Goal: Information Seeking & Learning: Learn about a topic

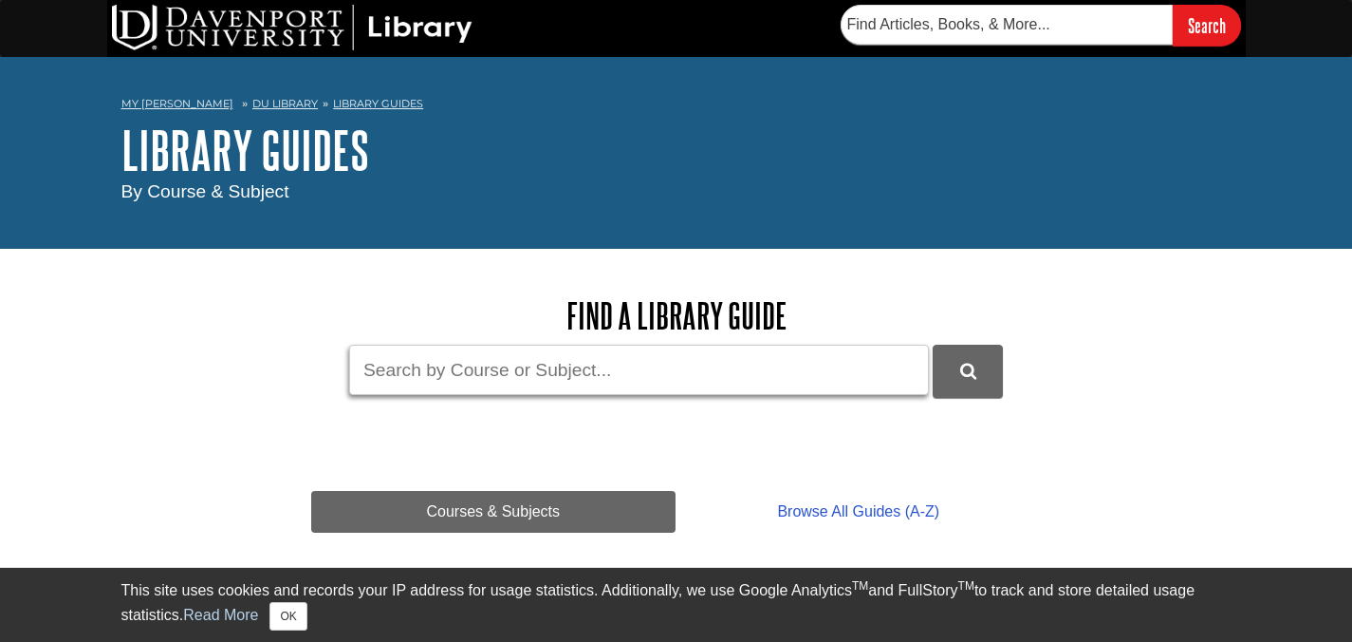
click at [592, 365] on input "Guide Search Terms" at bounding box center [639, 369] width 580 height 50
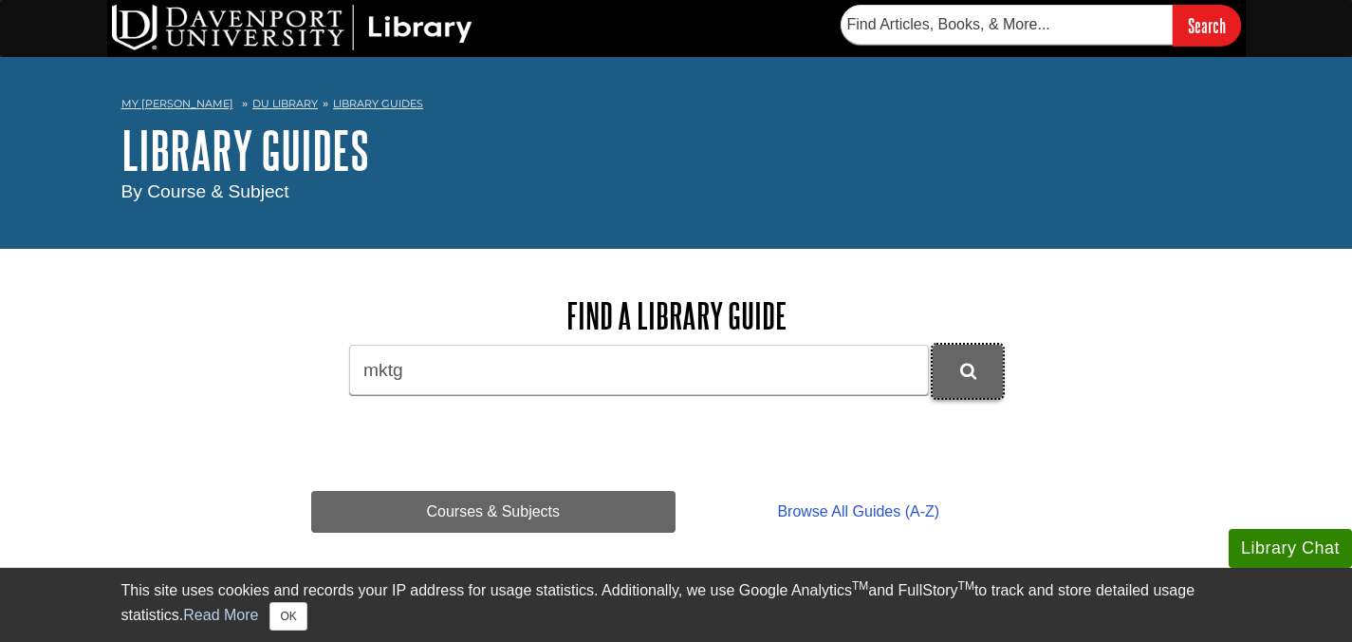
click at [982, 358] on button "DU Library Guides Search" at bounding box center [968, 370] width 70 height 52
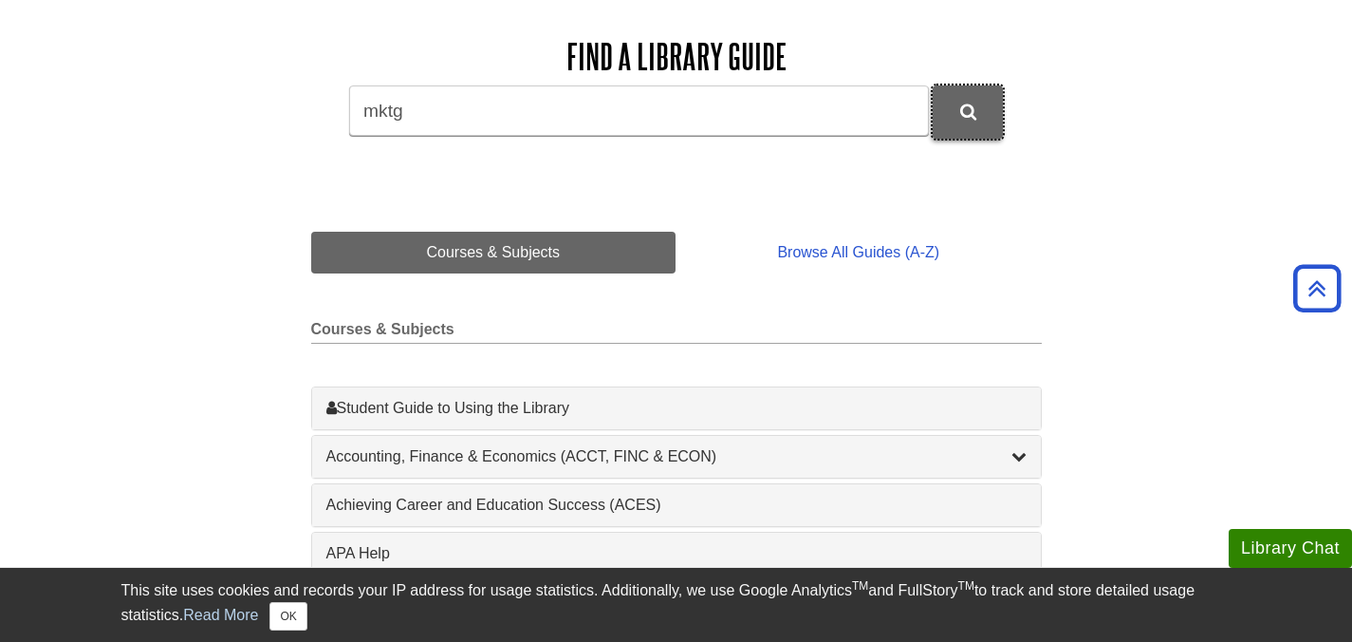
scroll to position [238, 0]
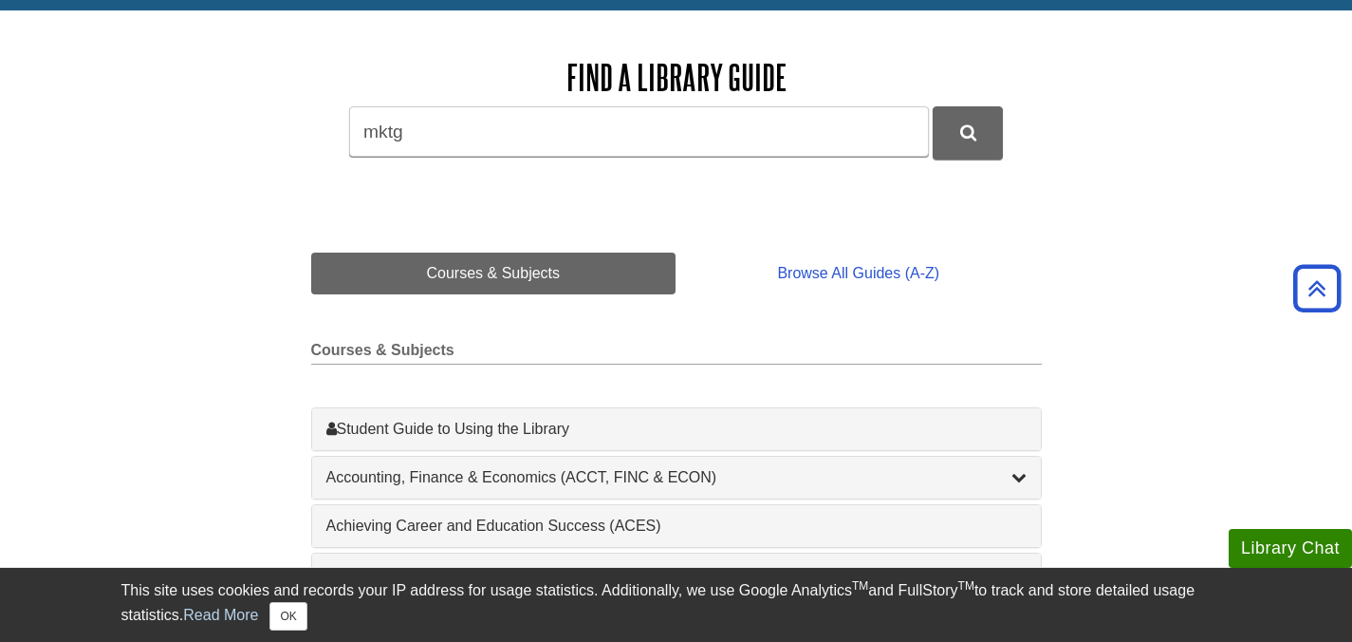
click at [741, 166] on div "Find a Library Guide Guide Search Terms mktg" at bounding box center [676, 121] width 731 height 165
click at [736, 148] on input "mktg" at bounding box center [639, 131] width 580 height 50
type input "m"
type input "business marketing"
click at [933, 106] on button "DU Library Guides Search" at bounding box center [968, 132] width 70 height 52
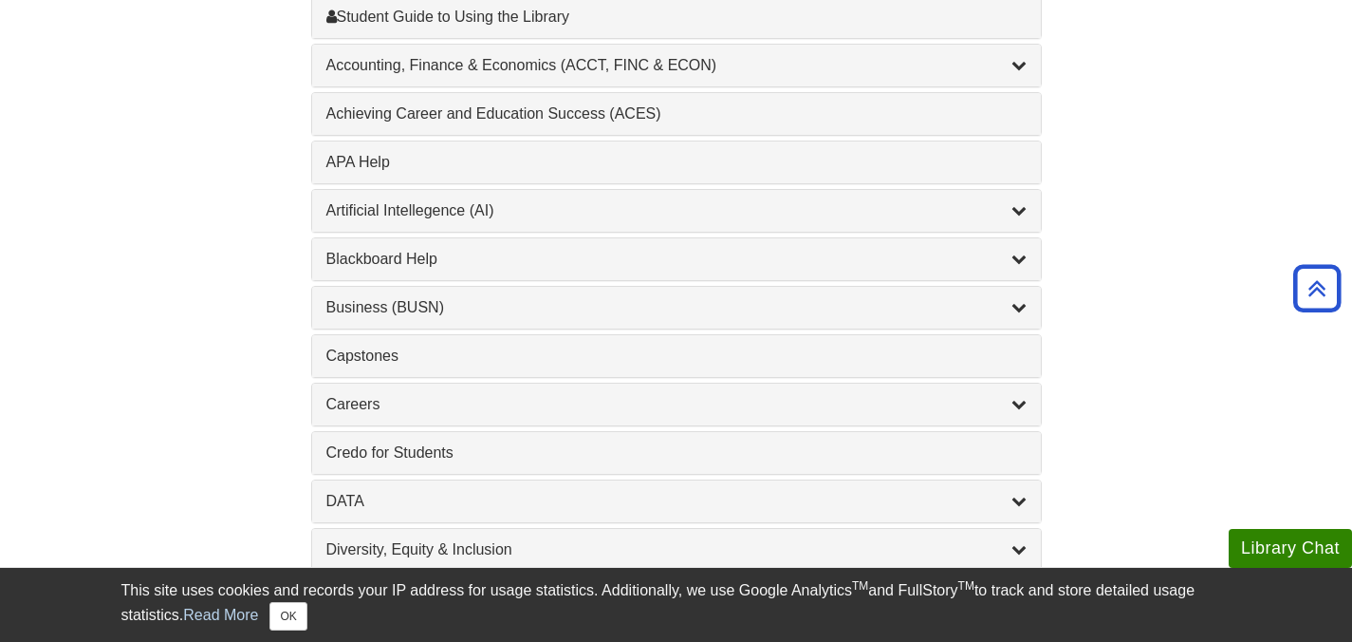
scroll to position [655, 0]
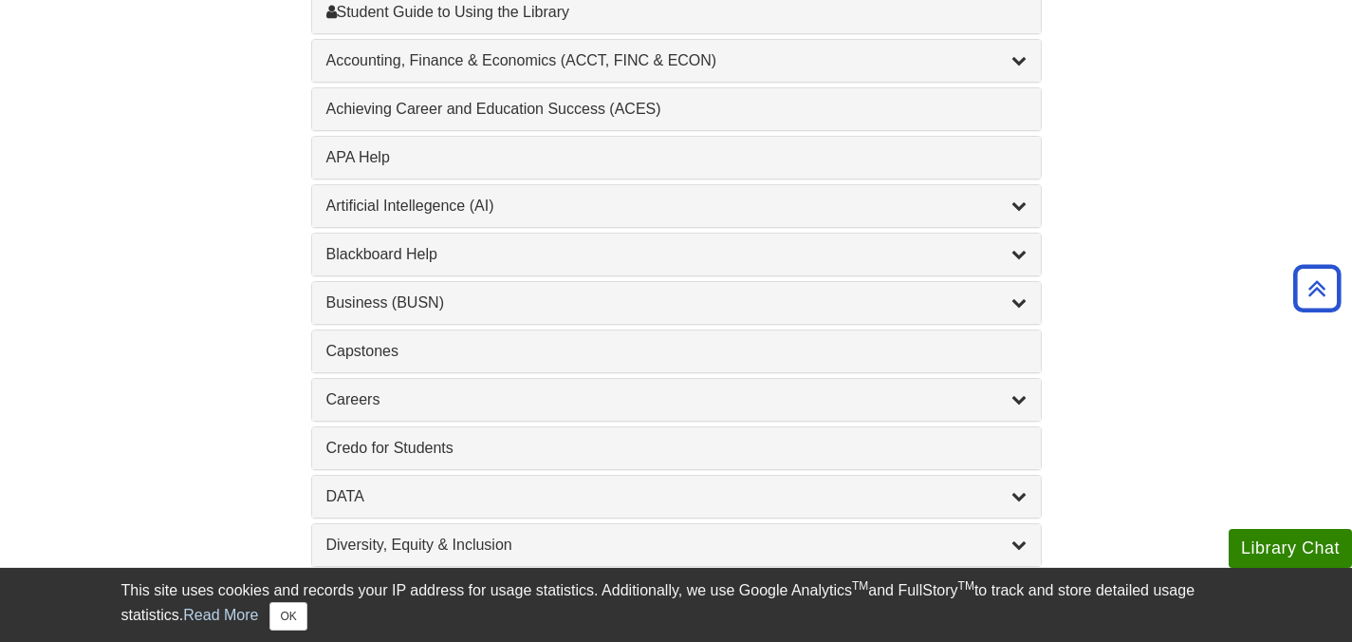
click at [1032, 305] on div "Business (BUSN) , 9 guides" at bounding box center [676, 303] width 729 height 42
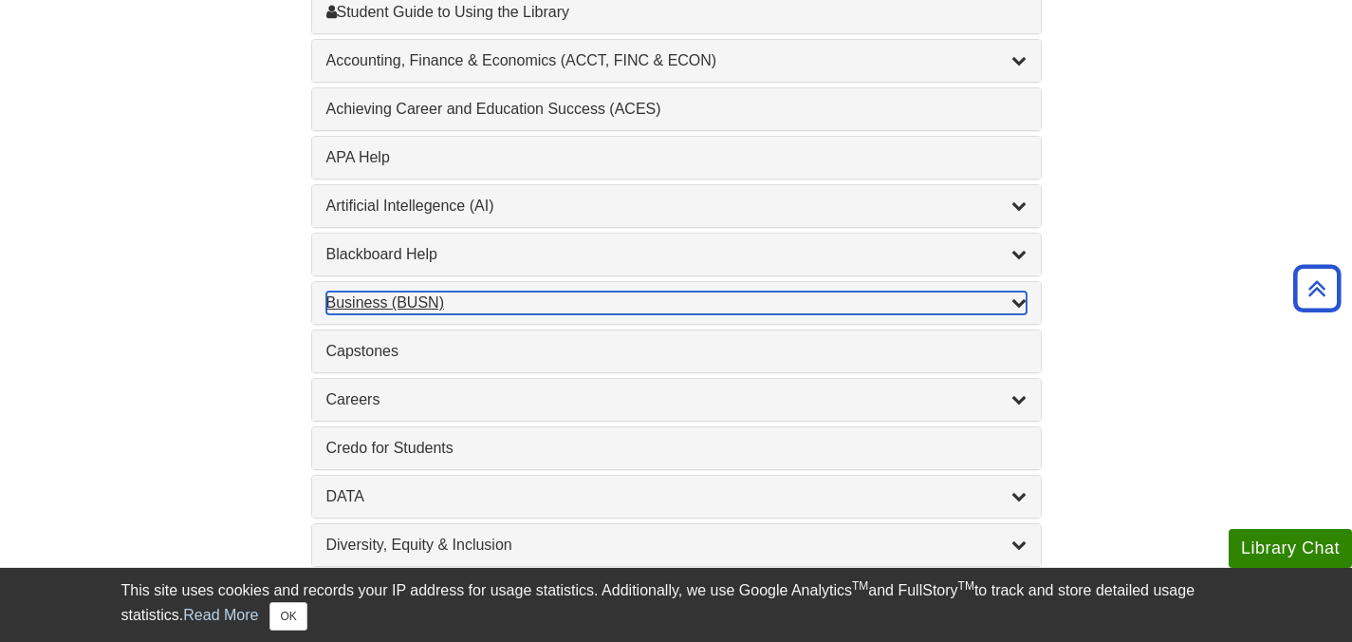
click at [1026, 304] on icon "List of Subjects" at bounding box center [1019, 301] width 15 height 15
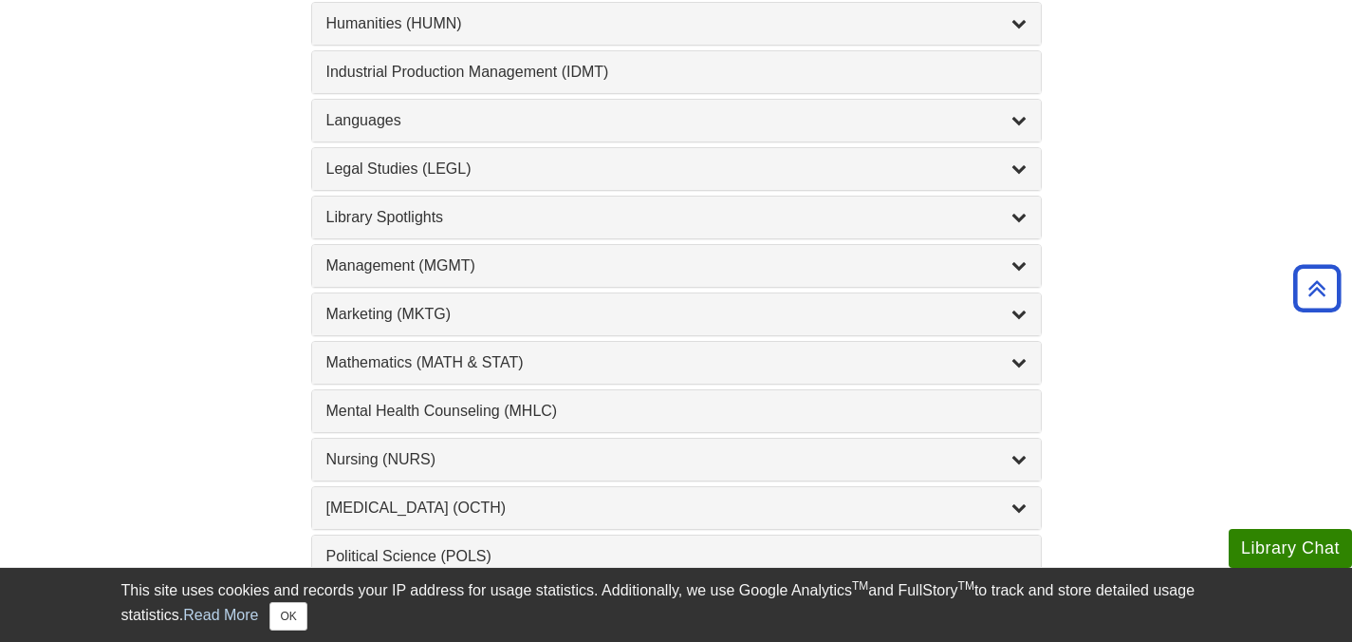
scroll to position [1924, 0]
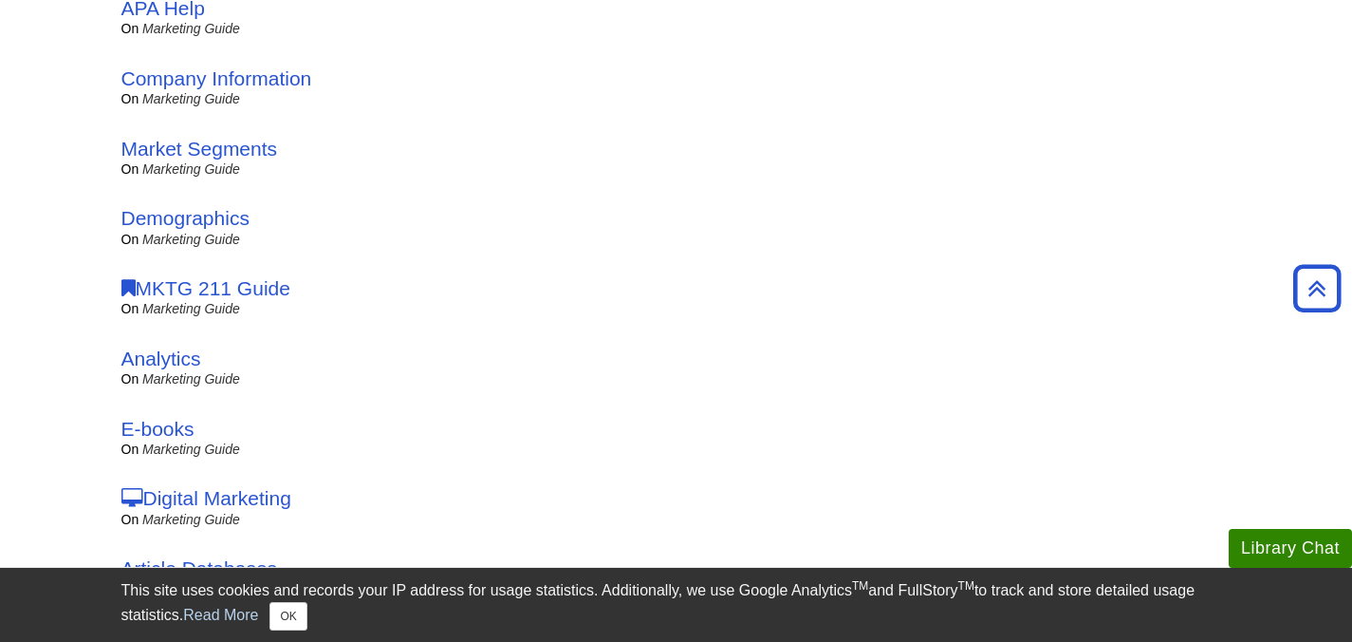
scroll to position [938, 0]
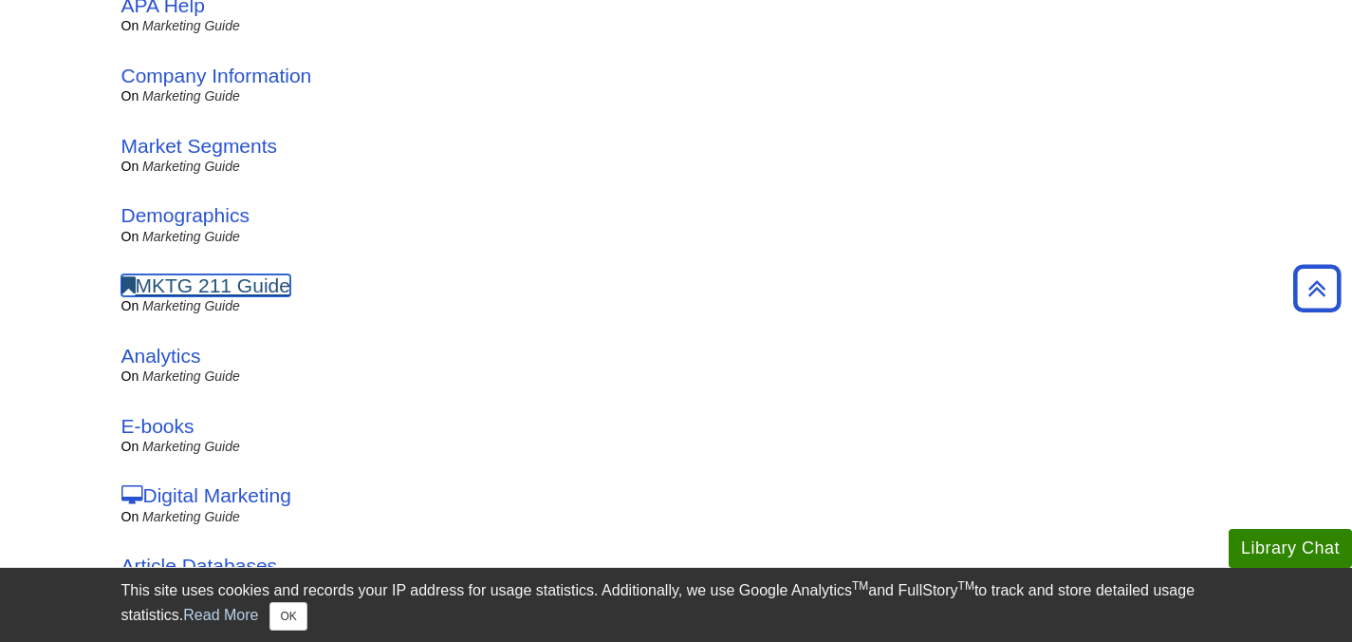
click at [215, 283] on link "MKTG 211 Guide" at bounding box center [205, 285] width 169 height 22
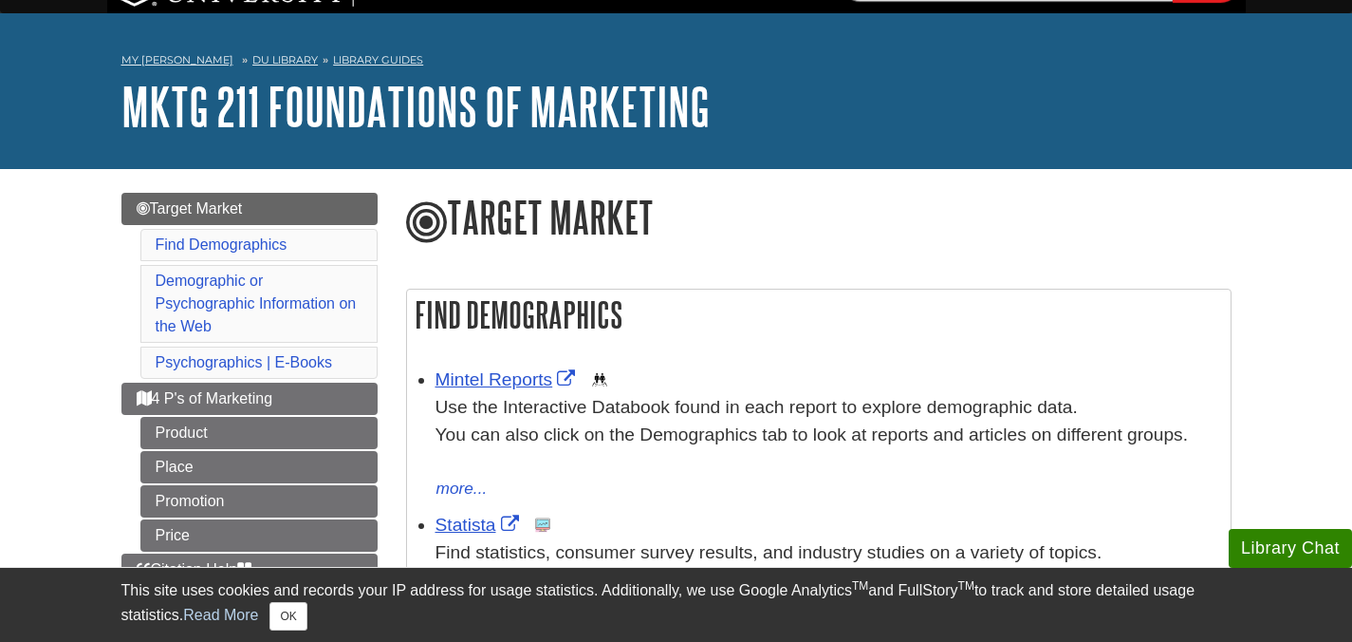
scroll to position [46, 0]
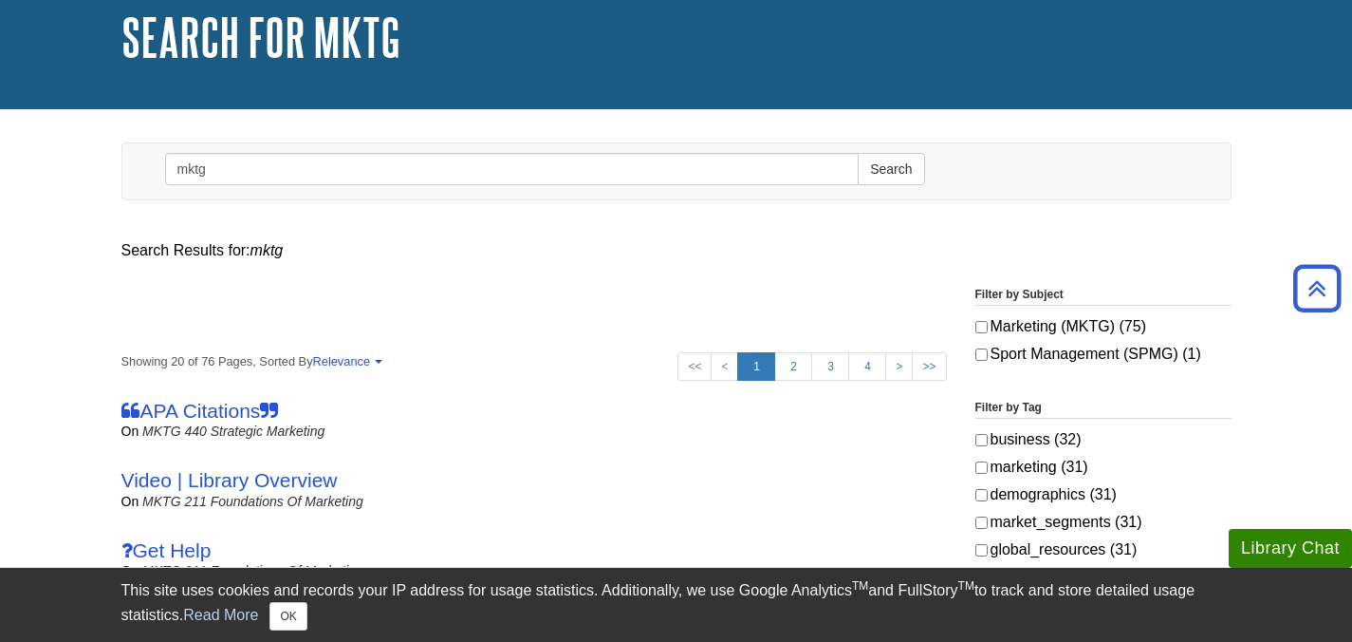
scroll to position [106, 0]
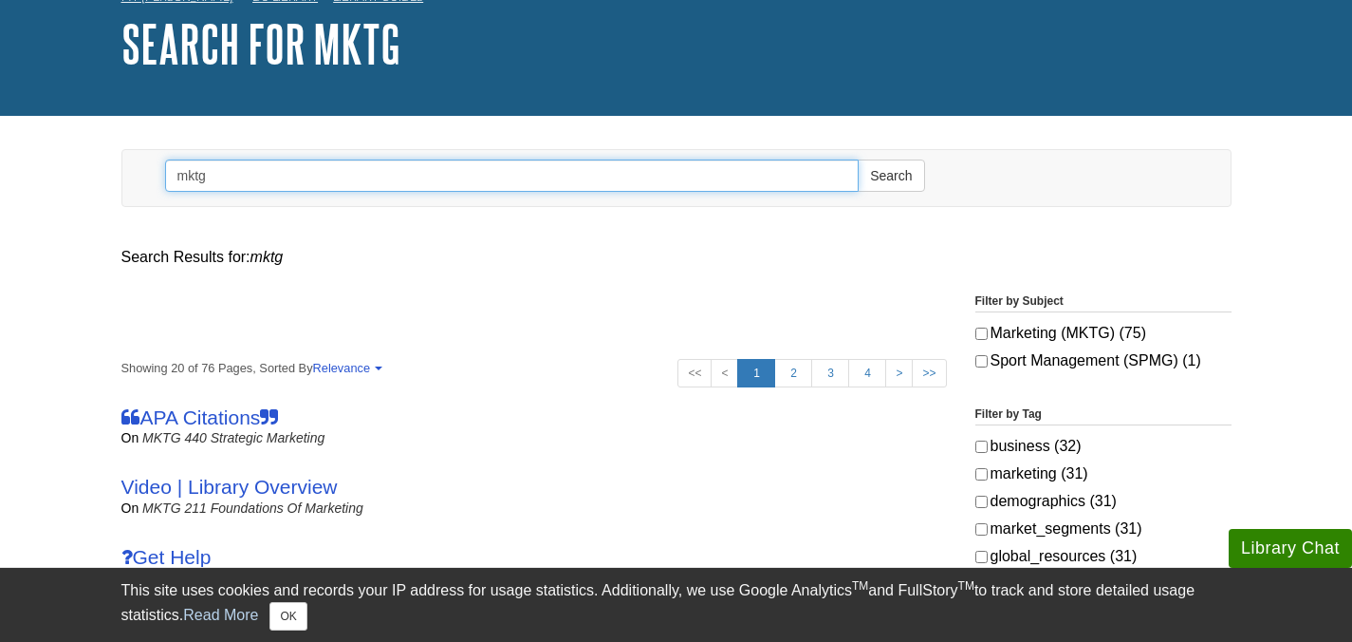
click at [282, 175] on input "mktg" at bounding box center [512, 175] width 695 height 32
type input "m"
click at [858, 159] on button "Search" at bounding box center [891, 175] width 66 height 32
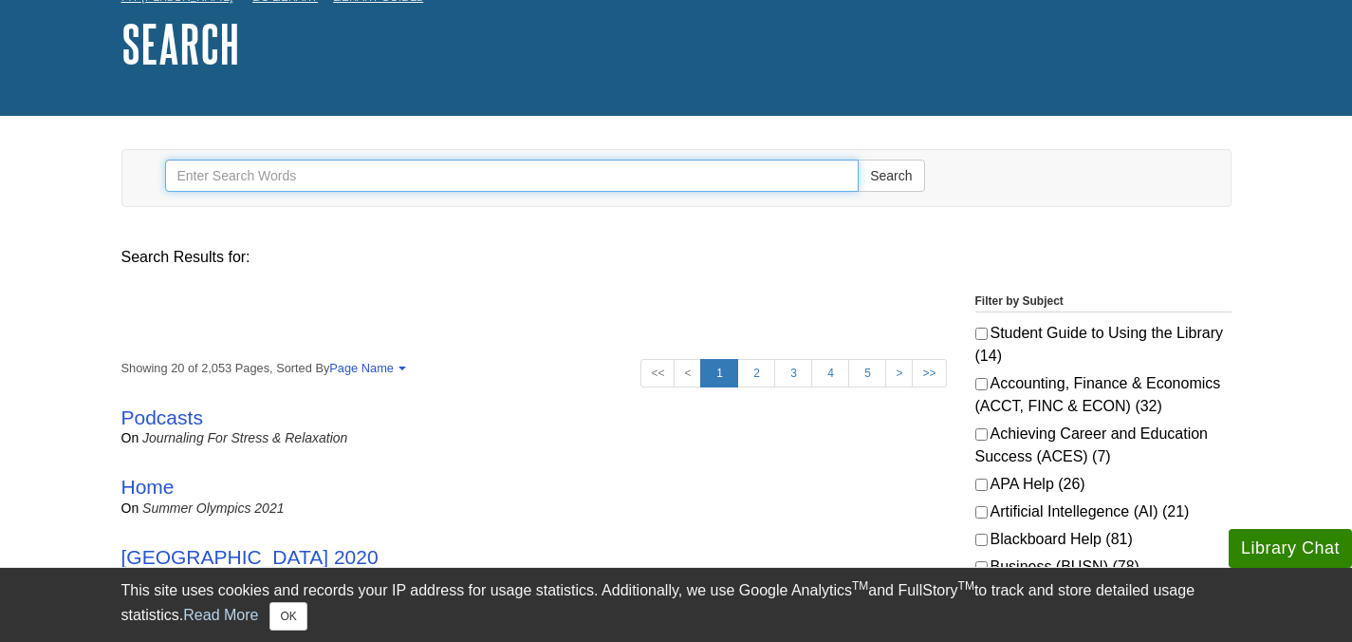
click at [289, 178] on input "Search" at bounding box center [512, 175] width 695 height 32
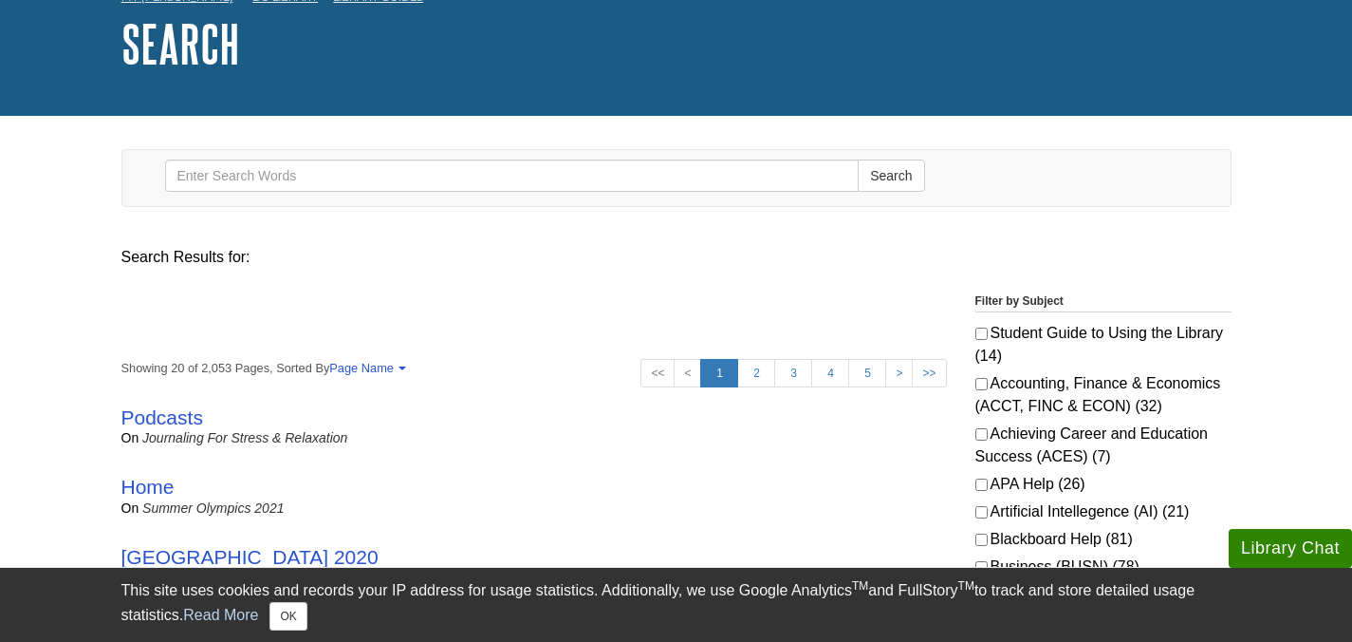
click at [148, 332] on div at bounding box center [534, 328] width 854 height 24
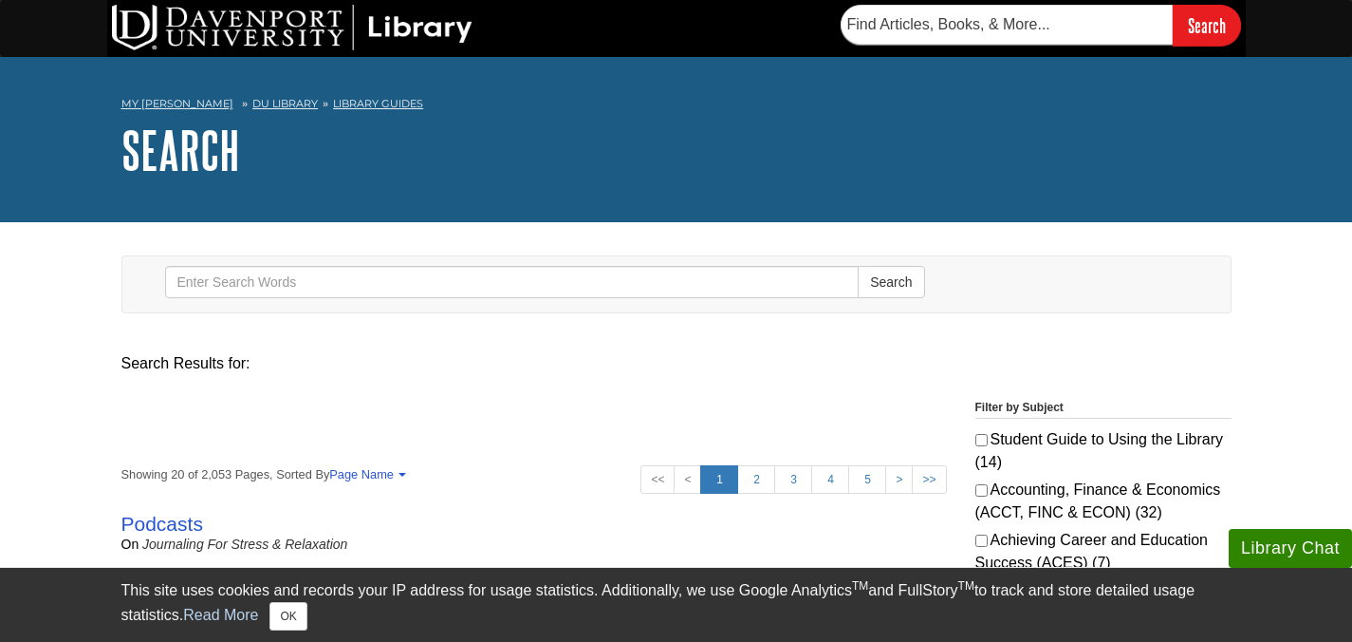
click at [584, 263] on form "Search Search" at bounding box center [545, 284] width 789 height 56
click at [580, 288] on input "Search" at bounding box center [512, 282] width 695 height 32
type input "MLO"
click at [858, 266] on button "Search" at bounding box center [891, 282] width 66 height 32
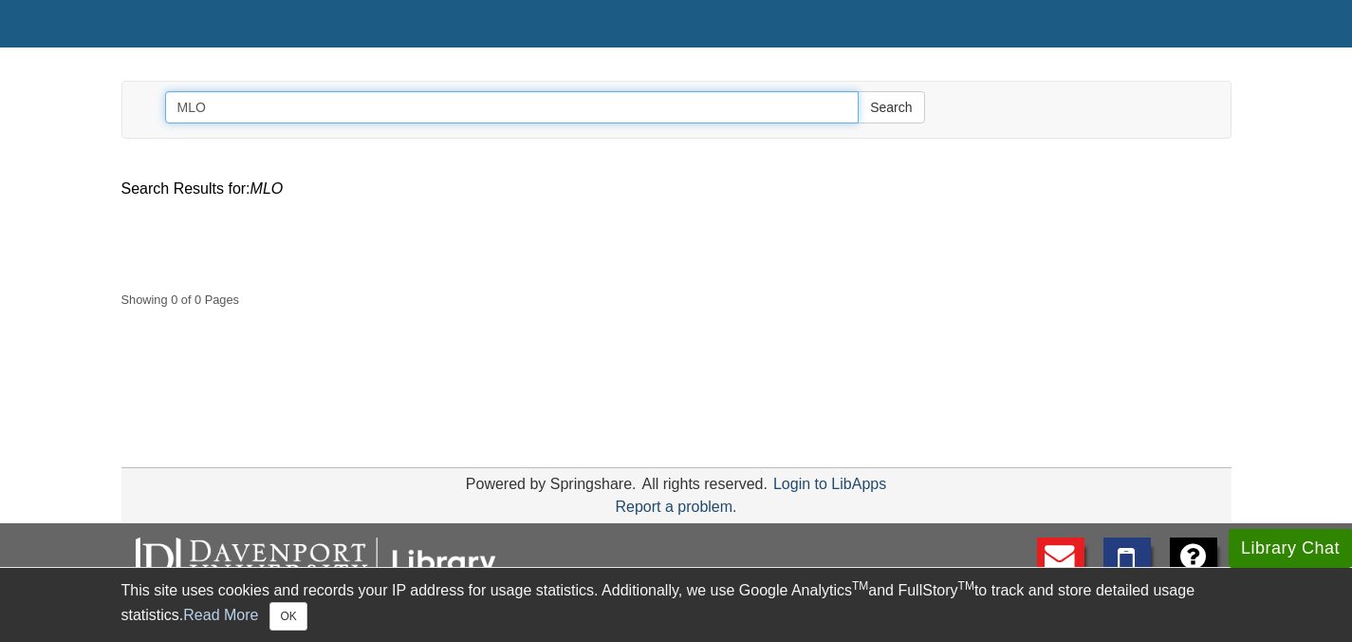
scroll to position [172, 0]
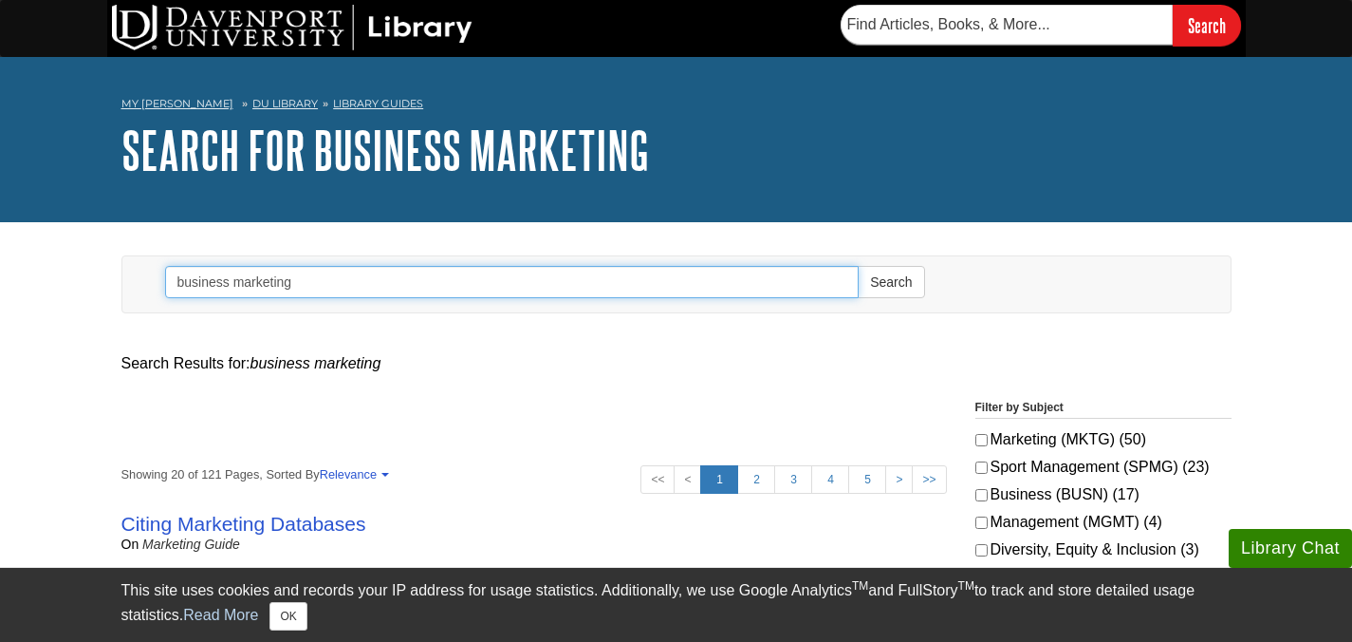
click at [714, 291] on input "business marketing" at bounding box center [512, 282] width 695 height 32
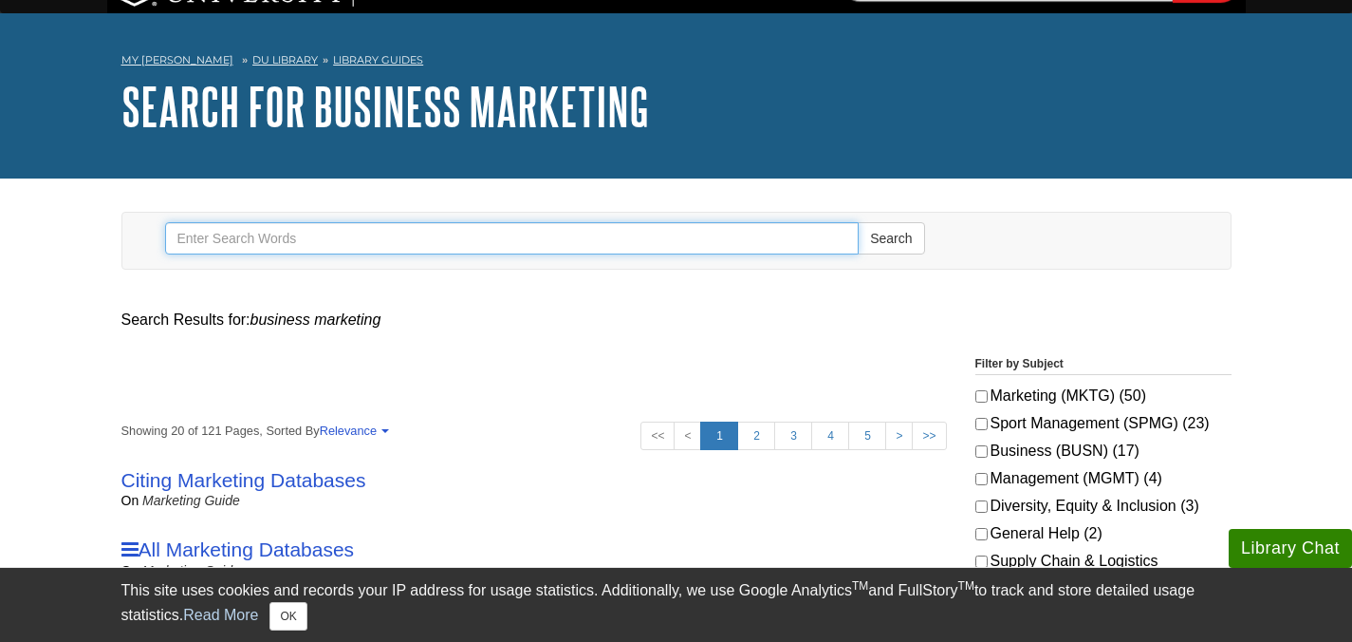
scroll to position [47, 0]
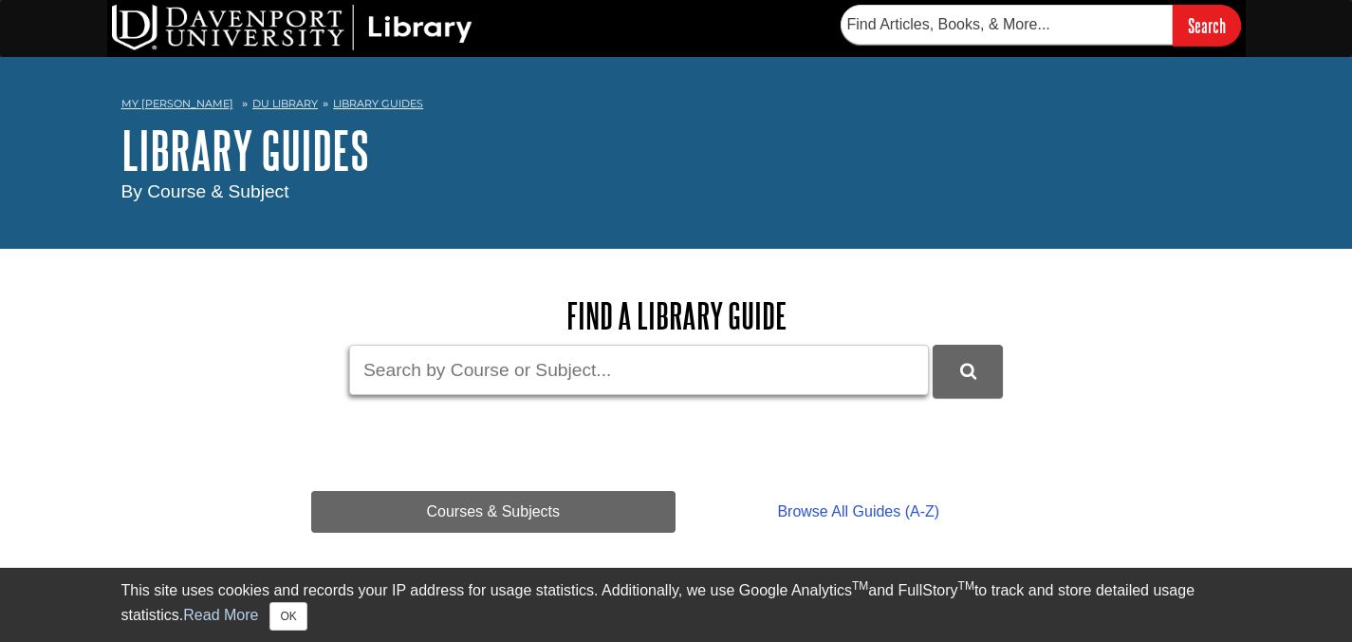
click at [621, 374] on input "Guide Search Terms" at bounding box center [639, 369] width 580 height 50
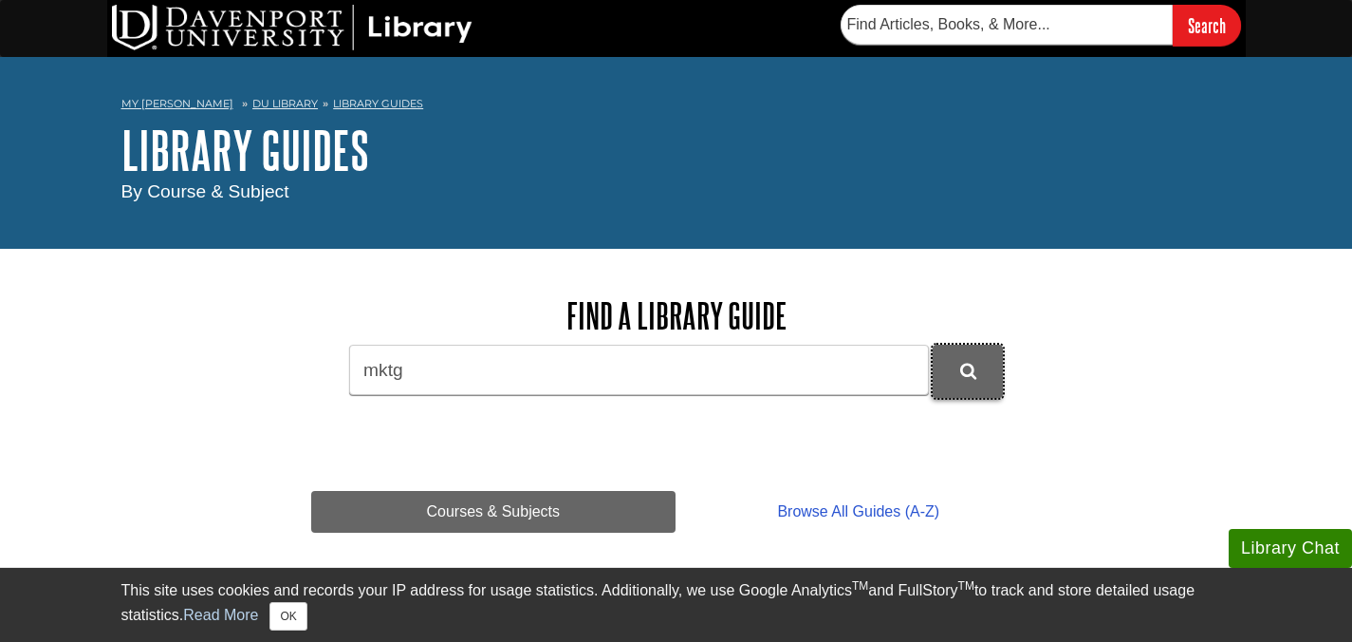
click at [941, 393] on button "DU Library Guides Search" at bounding box center [968, 370] width 70 height 52
click at [553, 343] on div "Find a Library Guide Guide Search Terms mktg" at bounding box center [676, 346] width 731 height 101
click at [552, 362] on input "mktg" at bounding box center [639, 369] width 580 height 50
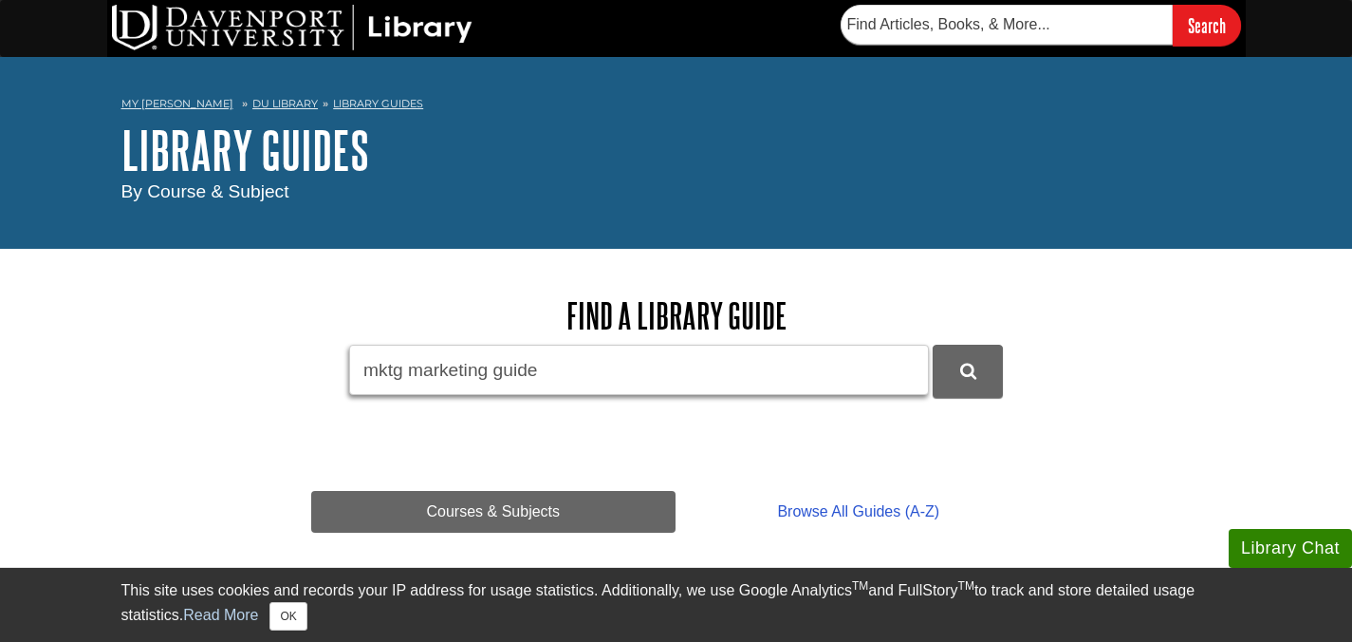
type input "mktg marketing guide"
click at [933, 344] on button "DU Library Guides Search" at bounding box center [968, 370] width 70 height 52
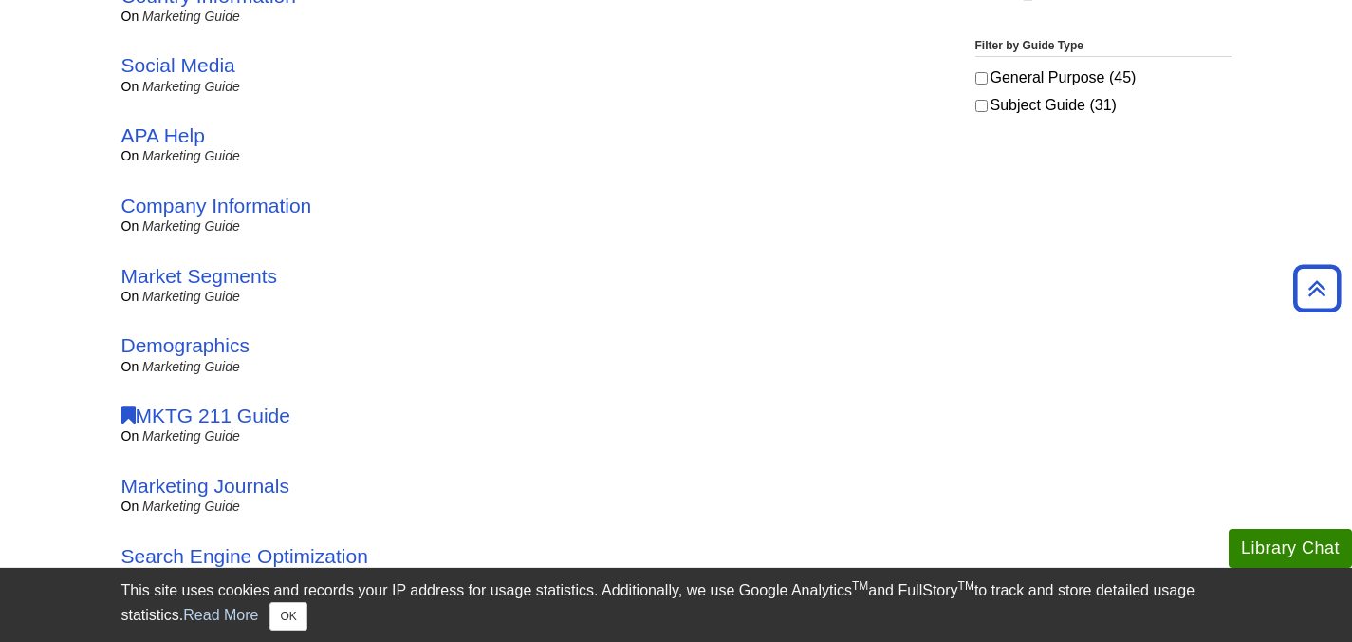
scroll to position [813, 0]
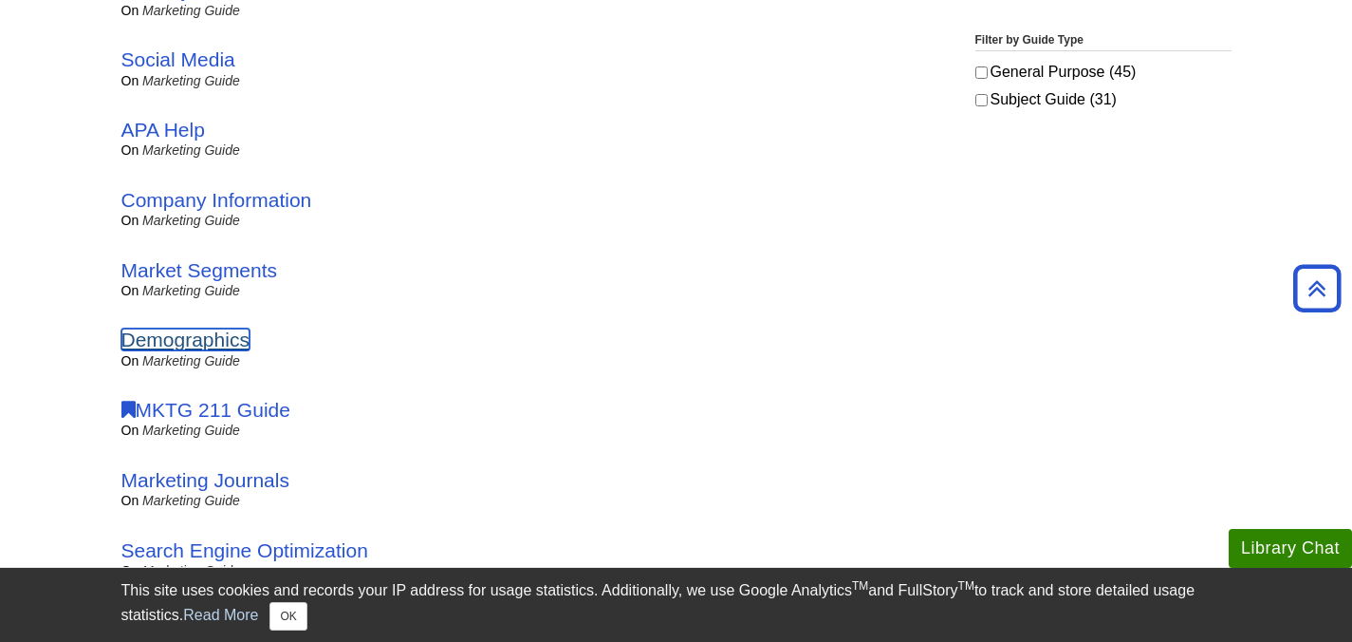
click at [217, 330] on link "Demographics" at bounding box center [185, 339] width 128 height 22
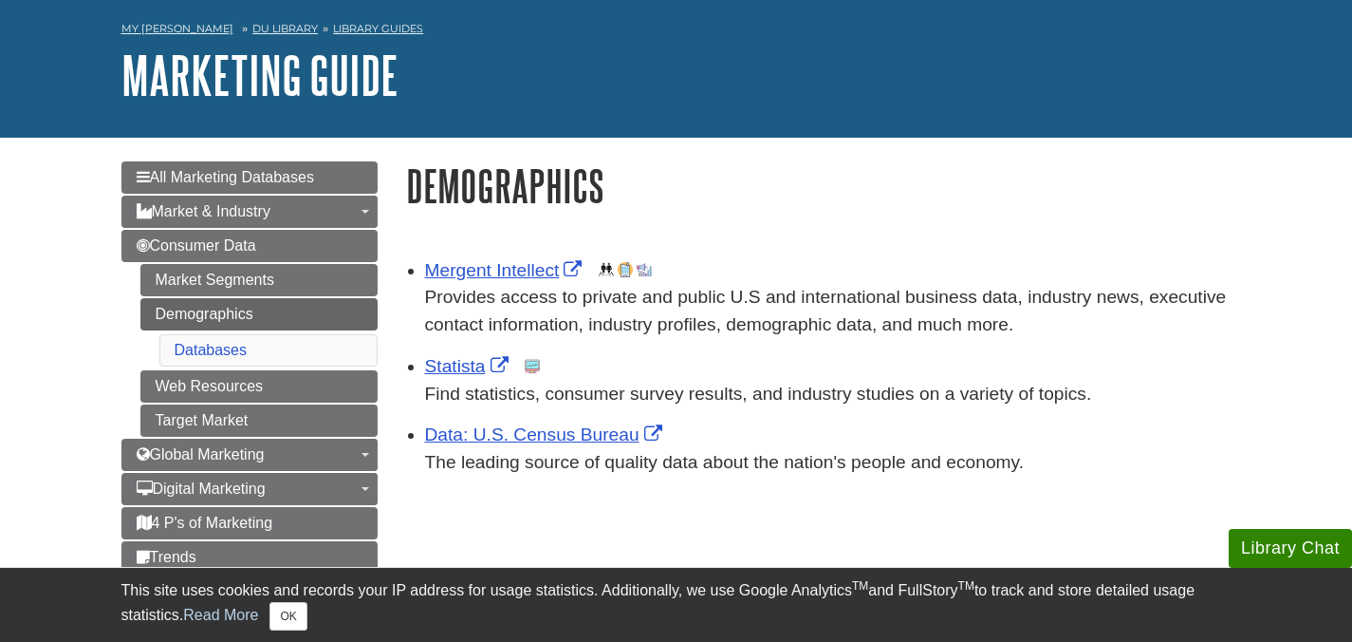
scroll to position [84, 0]
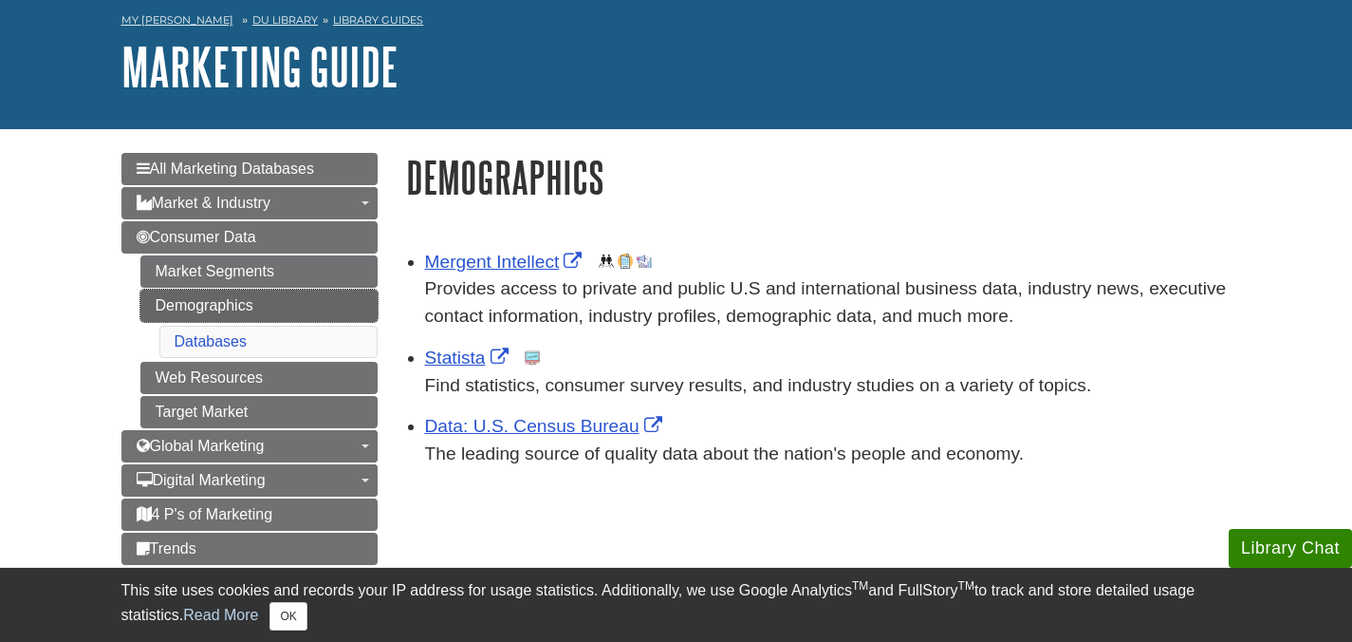
click at [324, 307] on link "Demographics" at bounding box center [258, 305] width 237 height 32
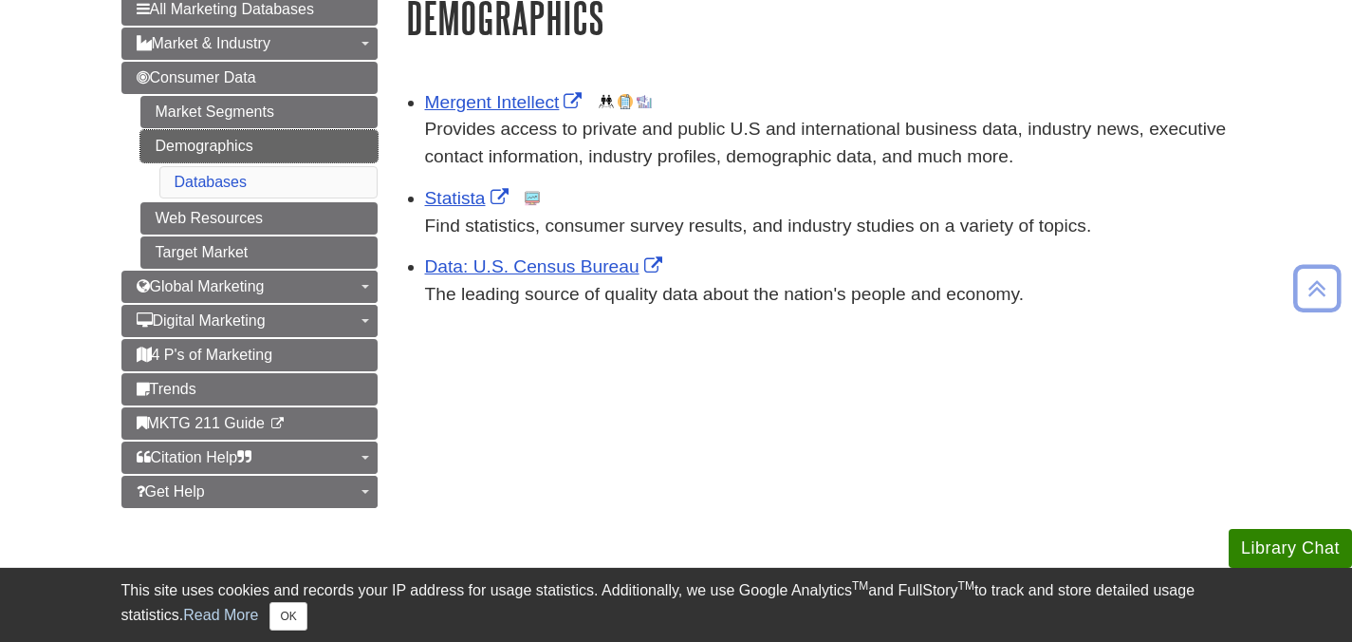
scroll to position [246, 0]
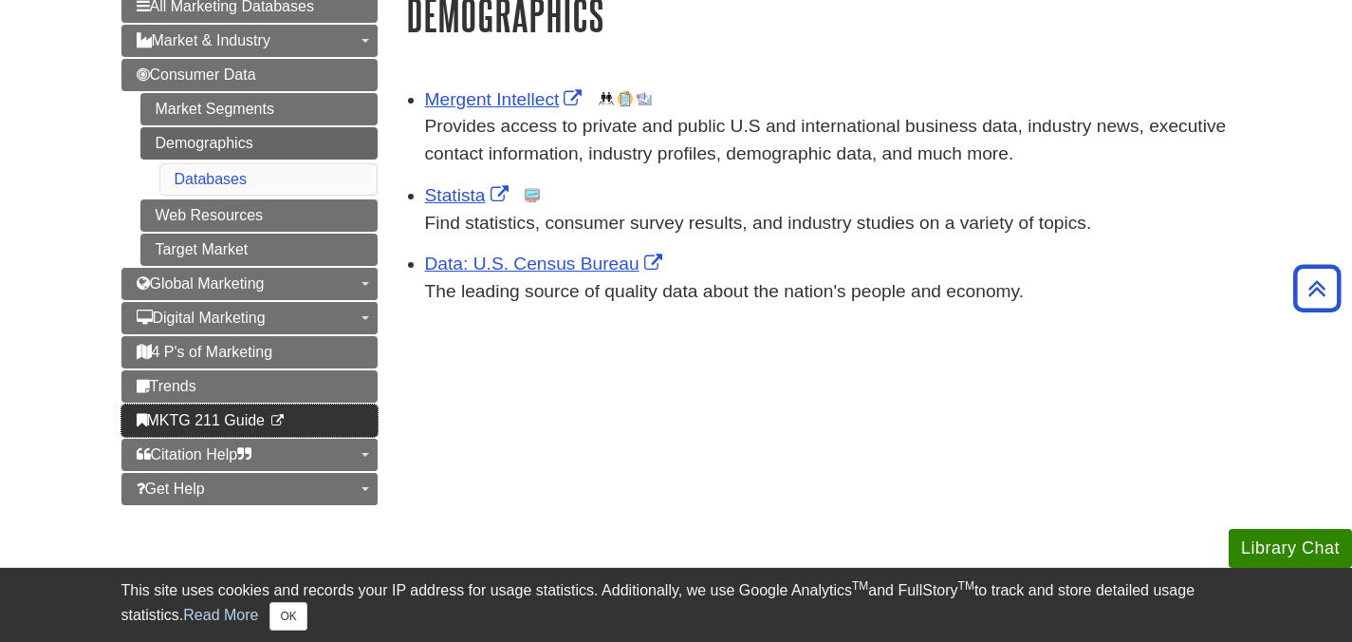
click at [359, 419] on link "MKTG 211 Guide This link opens in a new window" at bounding box center [249, 420] width 256 height 32
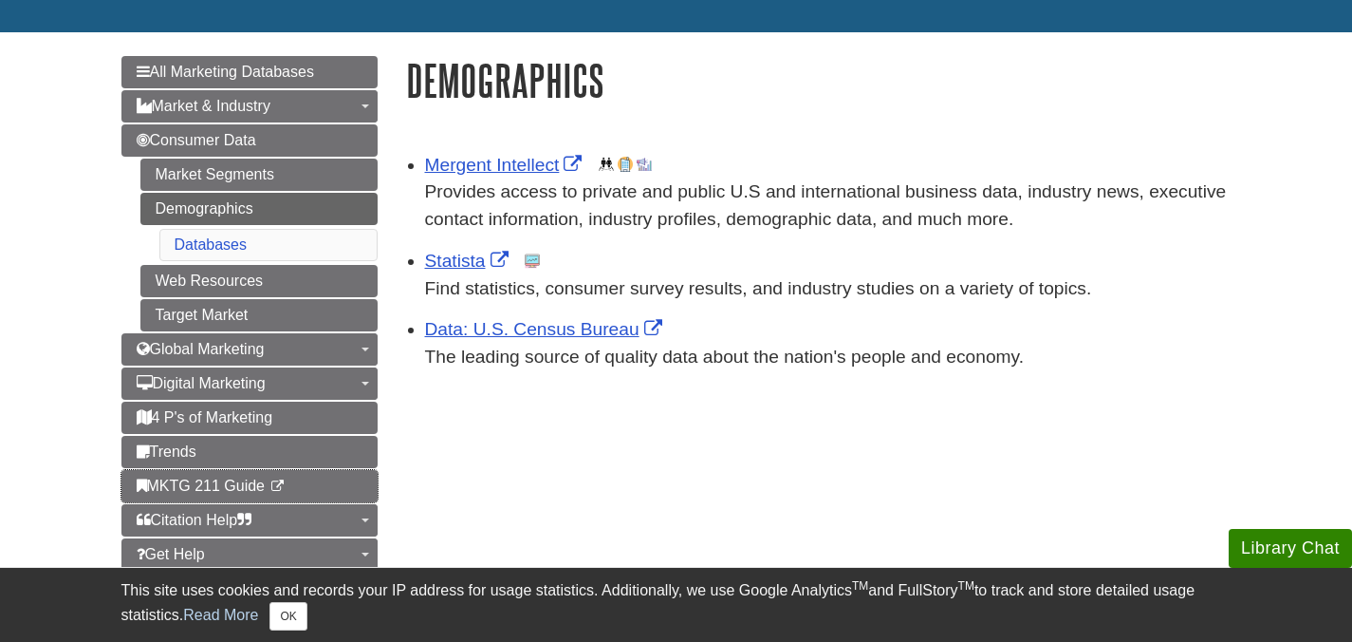
scroll to position [171, 0]
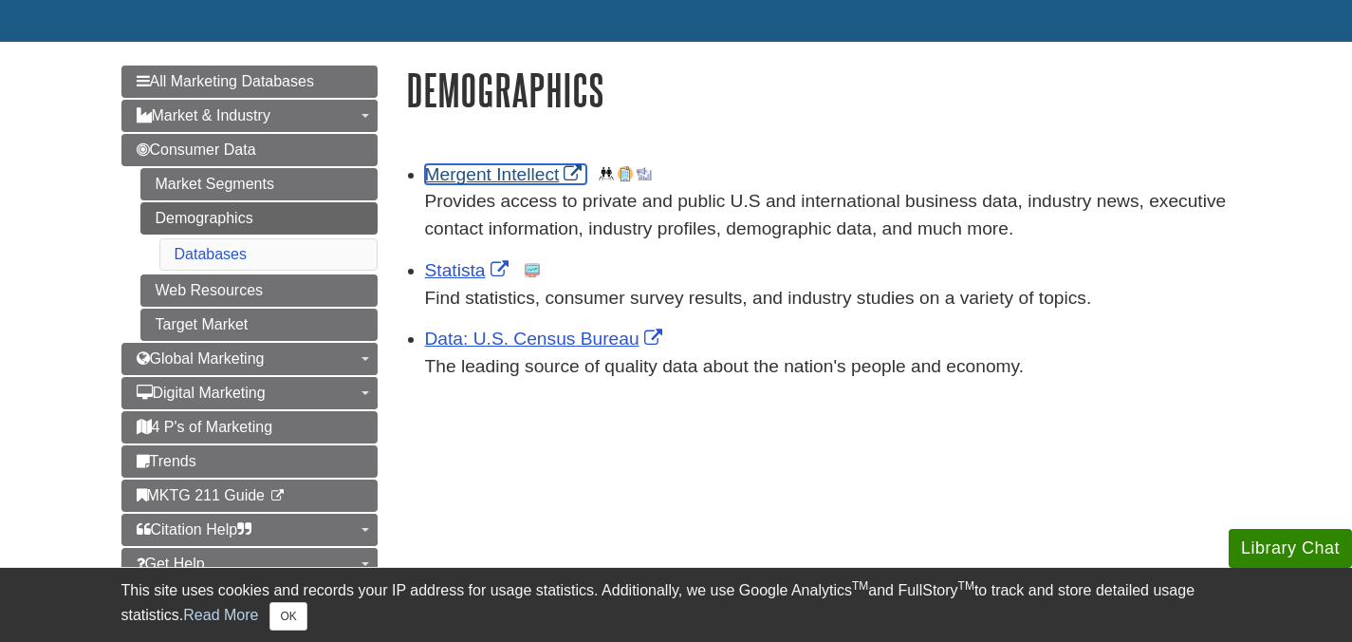
click at [500, 179] on link "Mergent Intellect" at bounding box center [506, 174] width 162 height 20
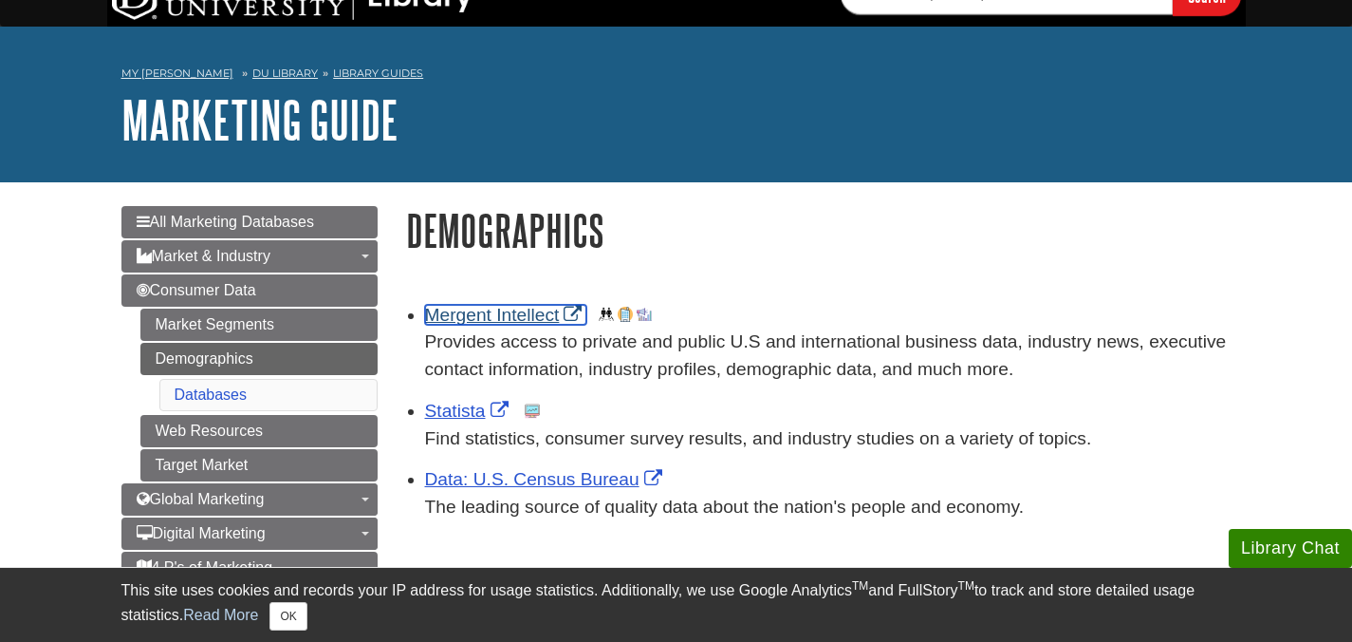
scroll to position [0, 0]
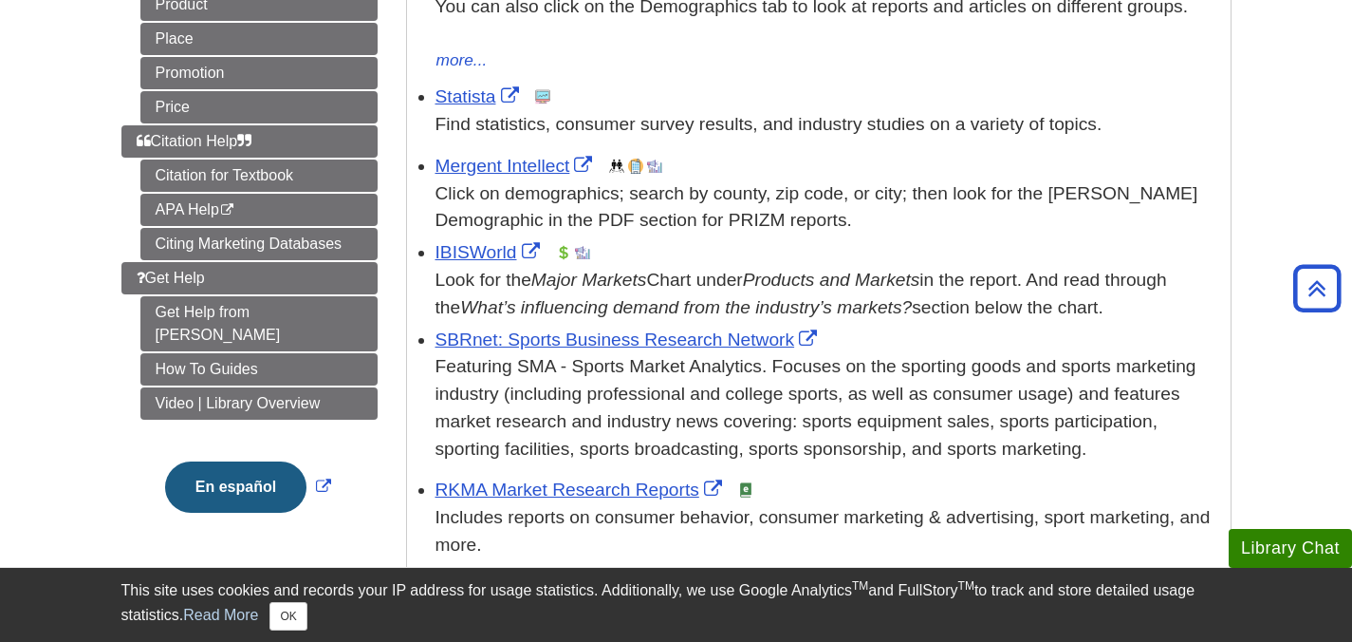
scroll to position [469, 0]
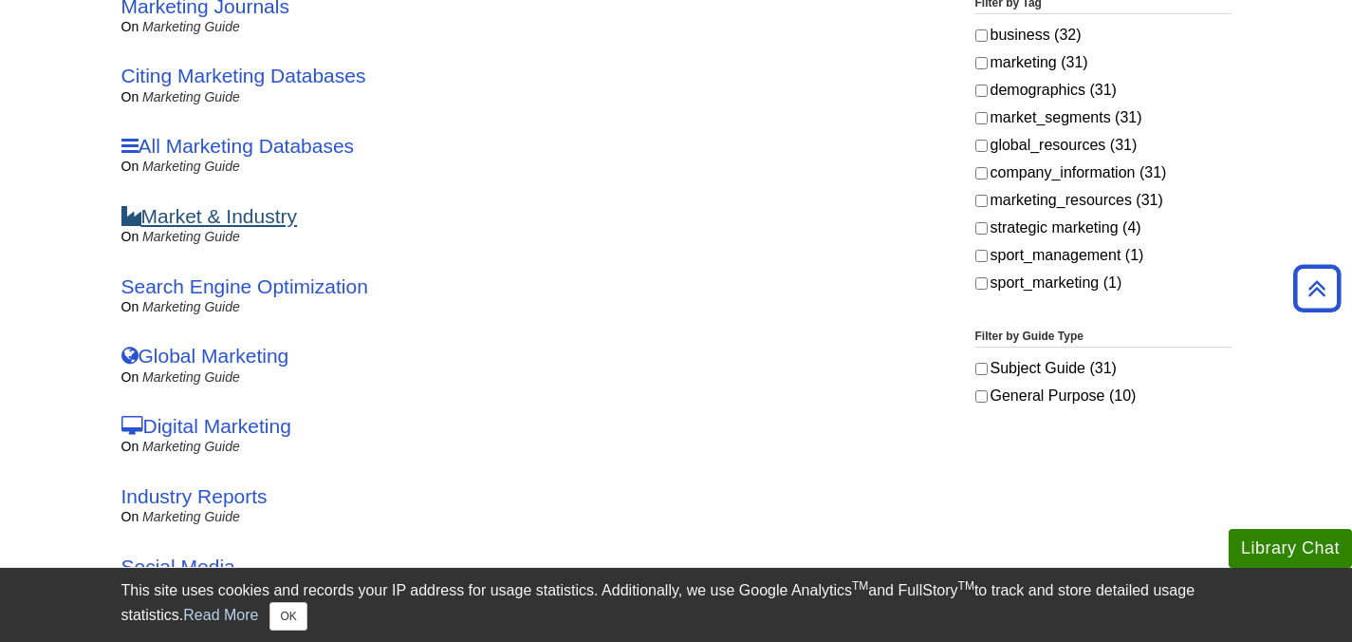
scroll to position [518, 0]
click at [212, 214] on link "Market & Industry" at bounding box center [209, 215] width 177 height 22
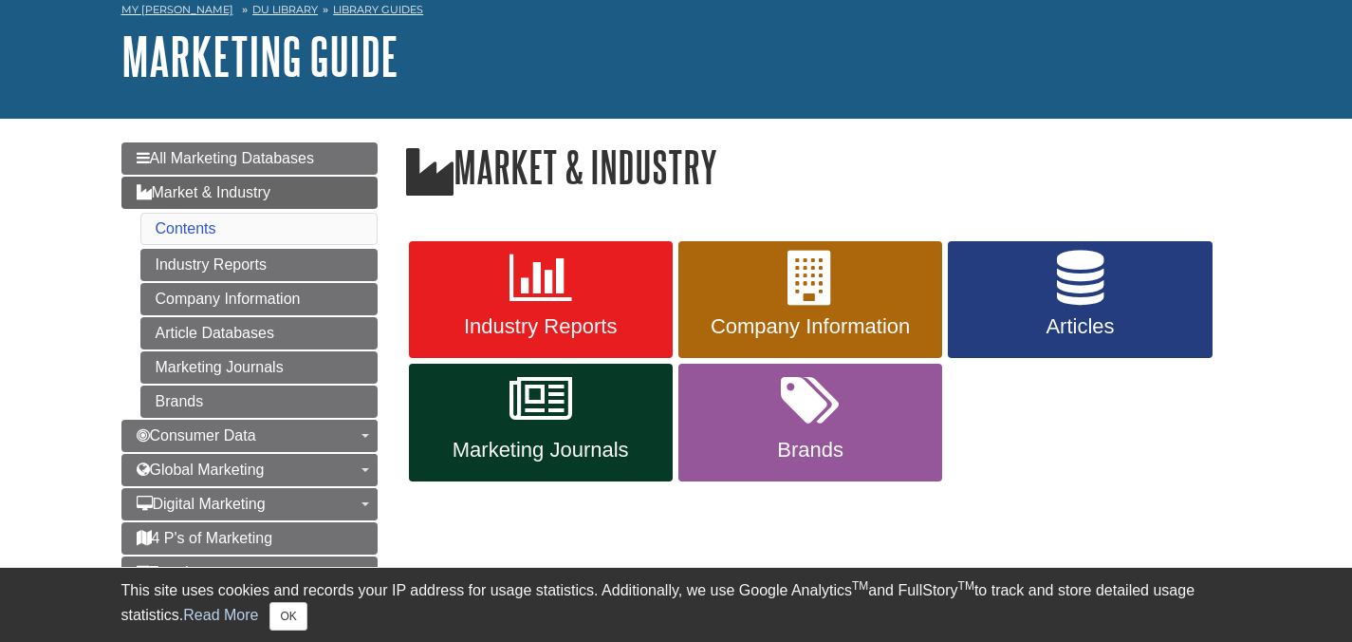
scroll to position [99, 0]
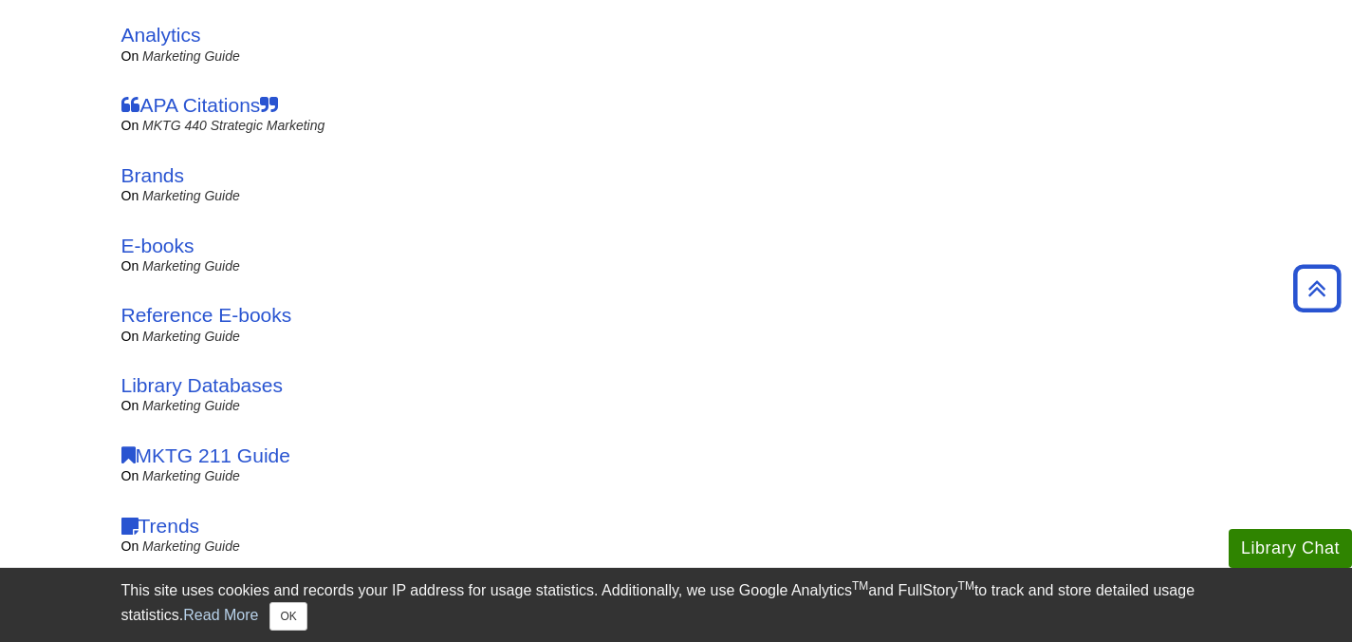
scroll to position [1121, 0]
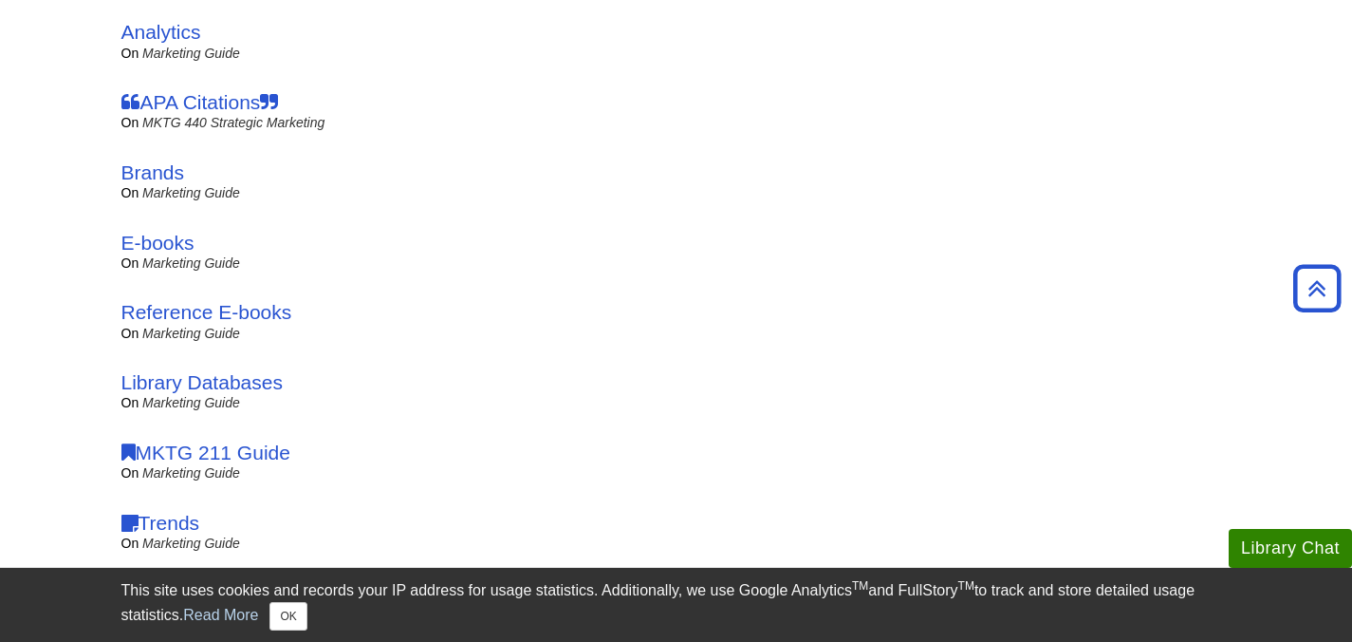
click at [237, 437] on div "MKTG 211 Guide on Marketing Guide by Emily Hayes | Subjects Marketing (MKTG) | …" at bounding box center [534, 461] width 826 height 70
click at [237, 445] on link "MKTG 211 Guide" at bounding box center [205, 452] width 169 height 22
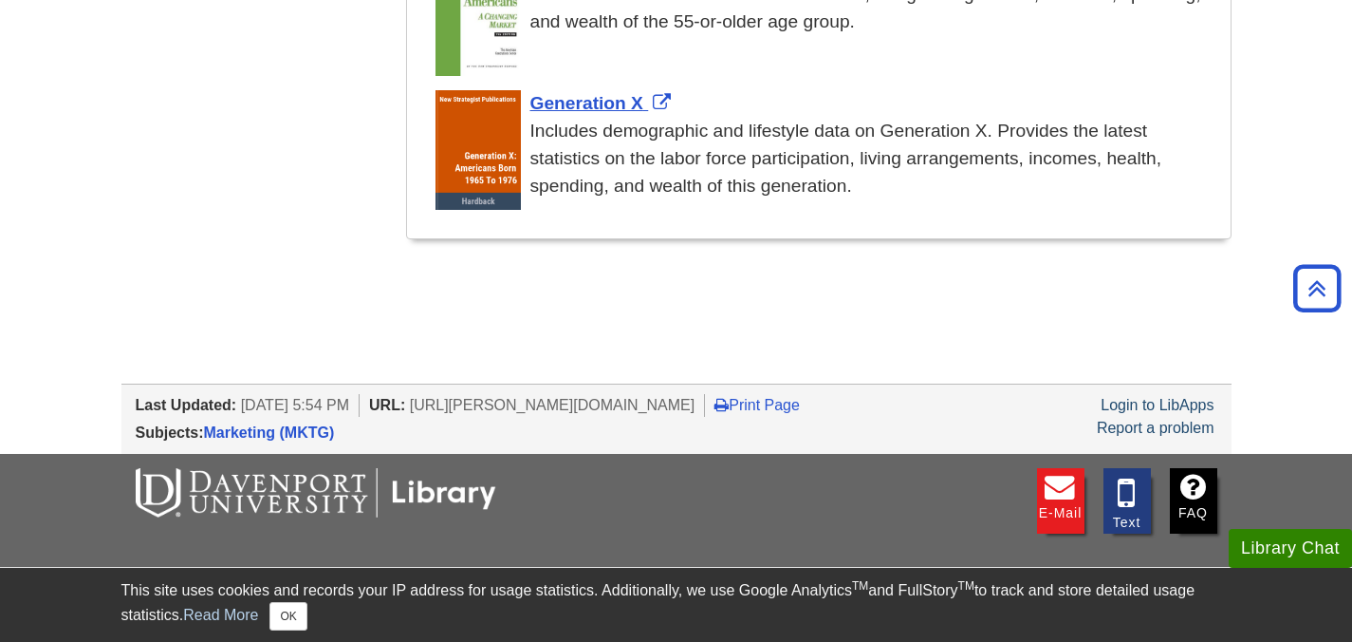
scroll to position [2346, 0]
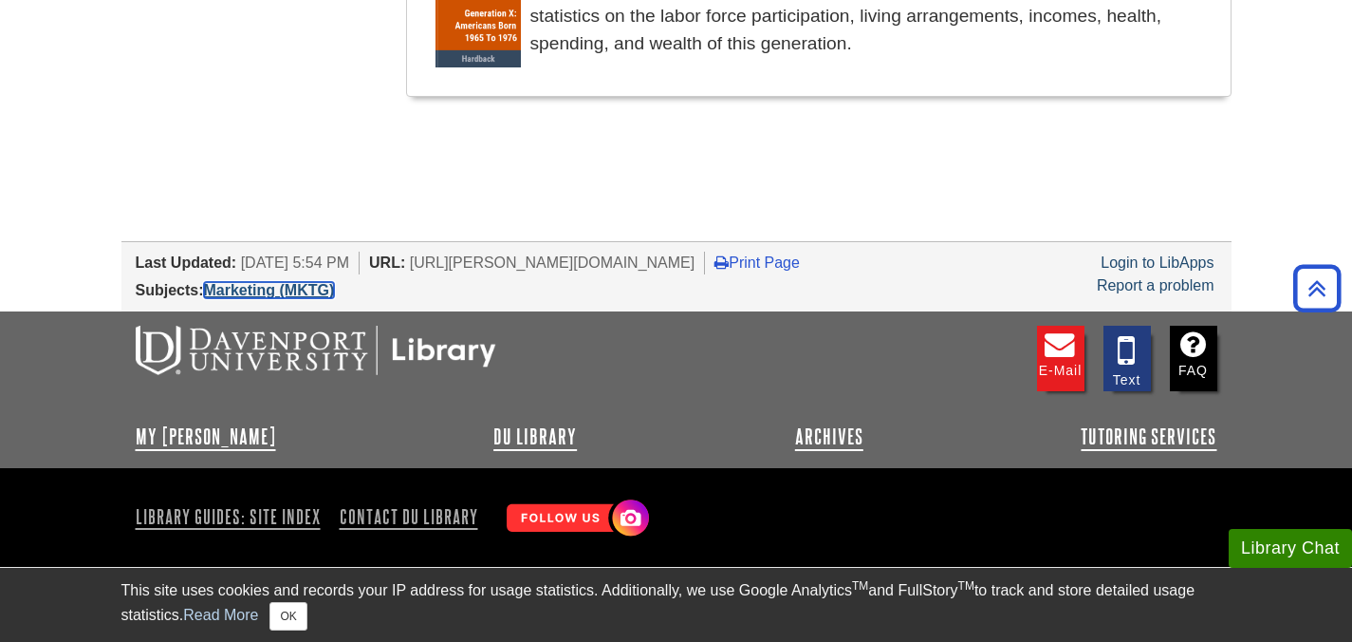
click at [284, 288] on link "Marketing (MKTG)" at bounding box center [269, 290] width 131 height 16
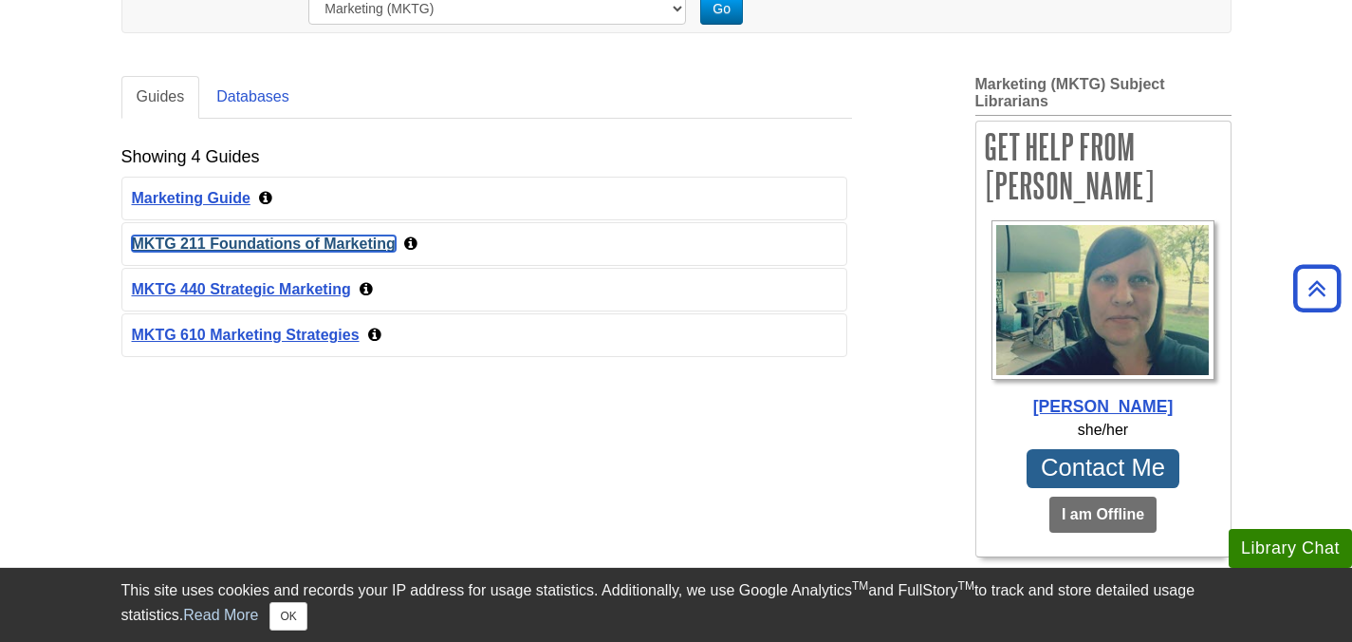
scroll to position [331, 0]
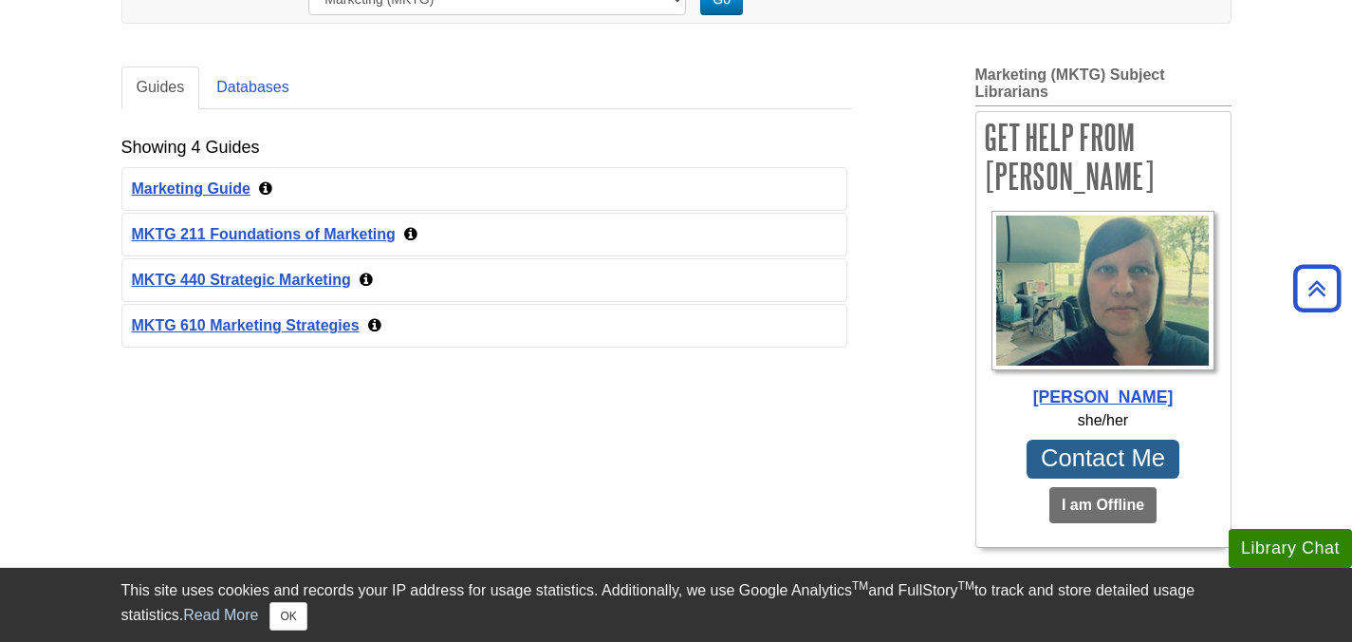
click at [646, 394] on div "Guides Databases Showing 4 Guides Sep 23, 2025 1364 Marketing Guide Sep 23, 202…" at bounding box center [676, 328] width 1139 height 571
click at [358, 238] on link "MKTG 211 Foundations of Marketing" at bounding box center [264, 234] width 264 height 16
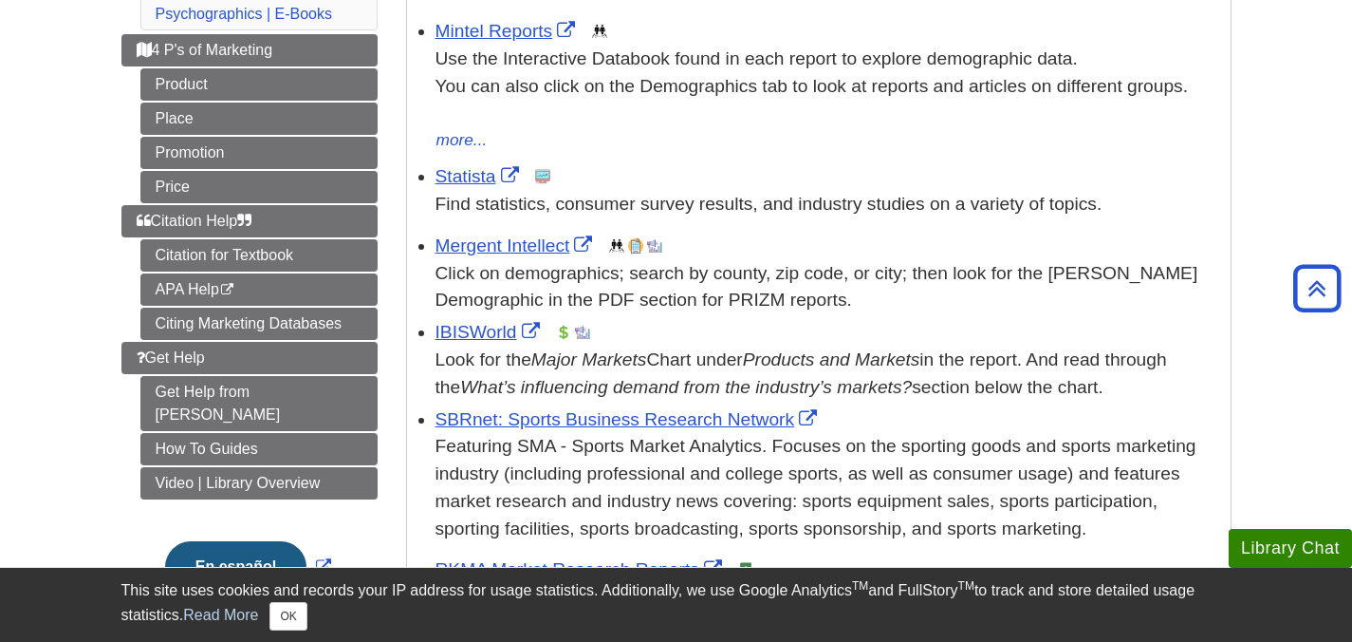
scroll to position [390, 0]
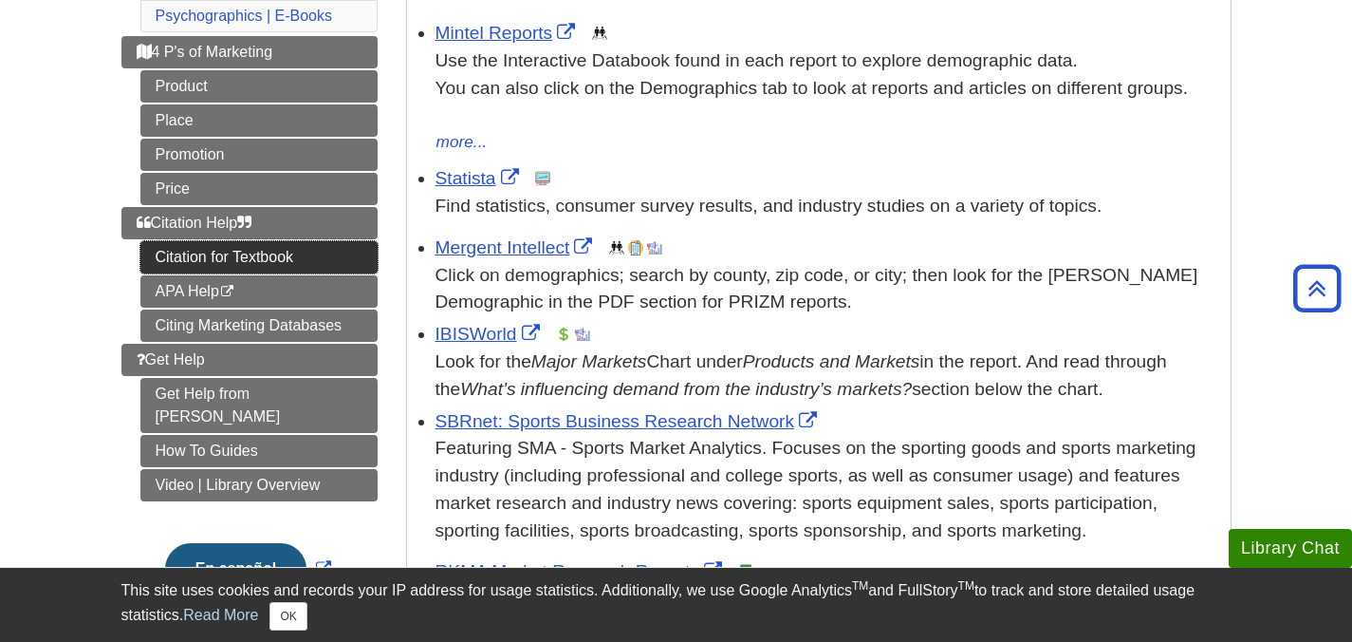
click at [289, 261] on link "Citation for Textbook" at bounding box center [258, 257] width 237 height 32
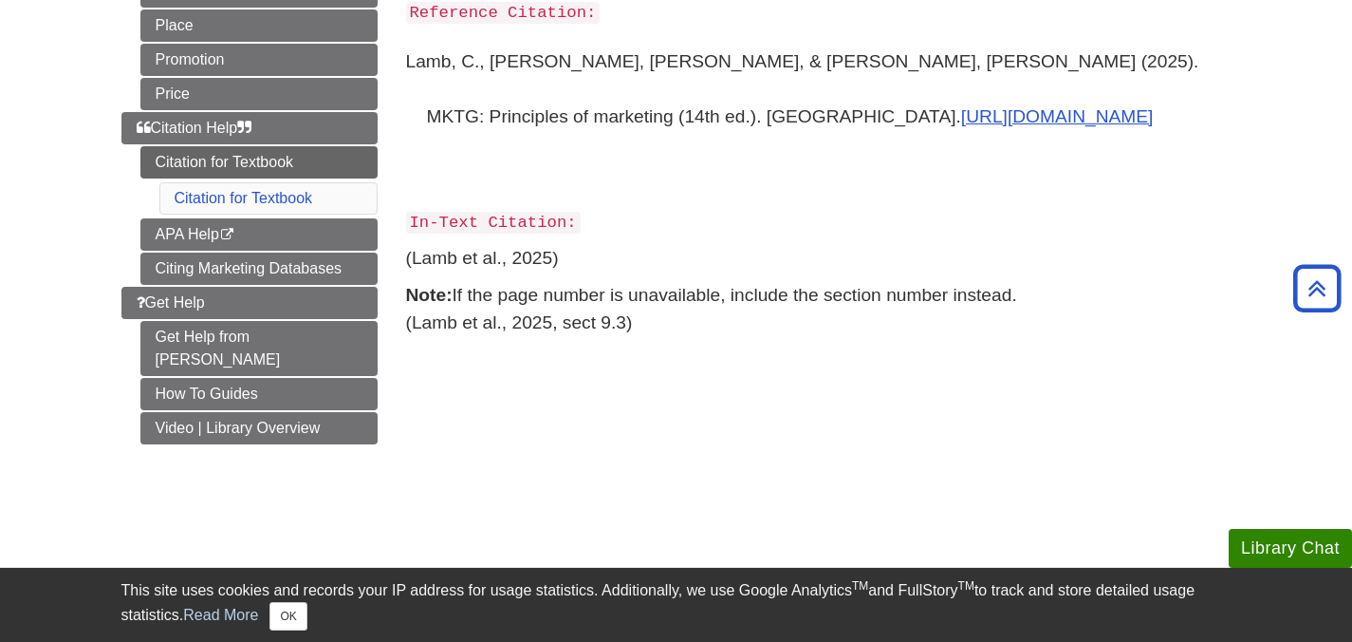
scroll to position [327, 0]
